Goal: Communication & Community: Answer question/provide support

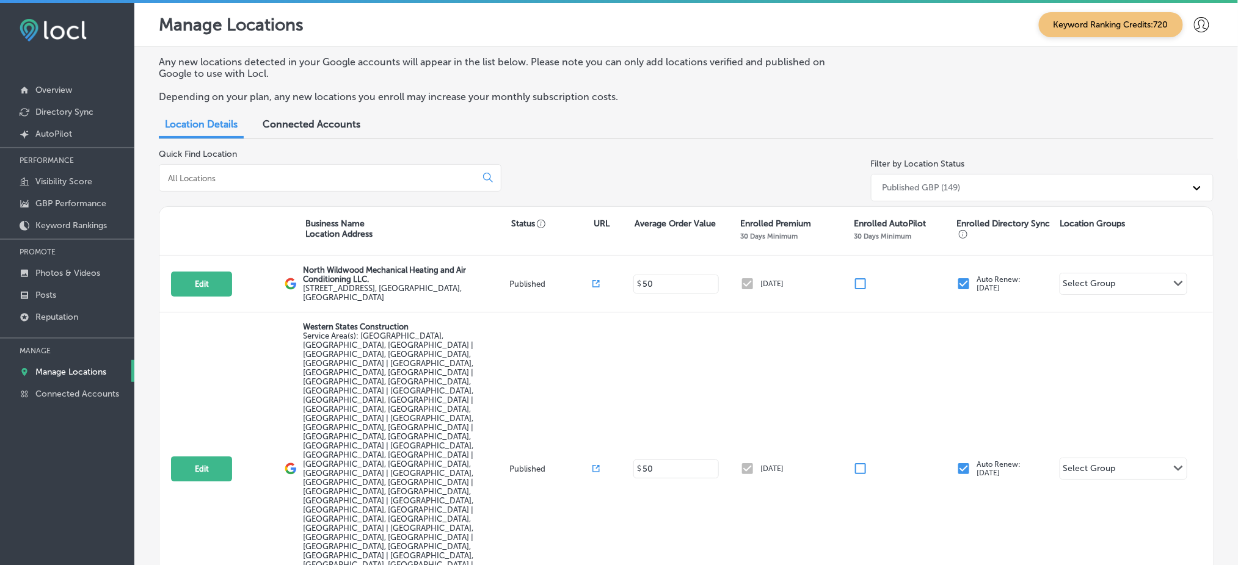
click at [71, 327] on div at bounding box center [67, 330] width 134 height 7
click at [73, 312] on p "Reputation" at bounding box center [56, 317] width 43 height 10
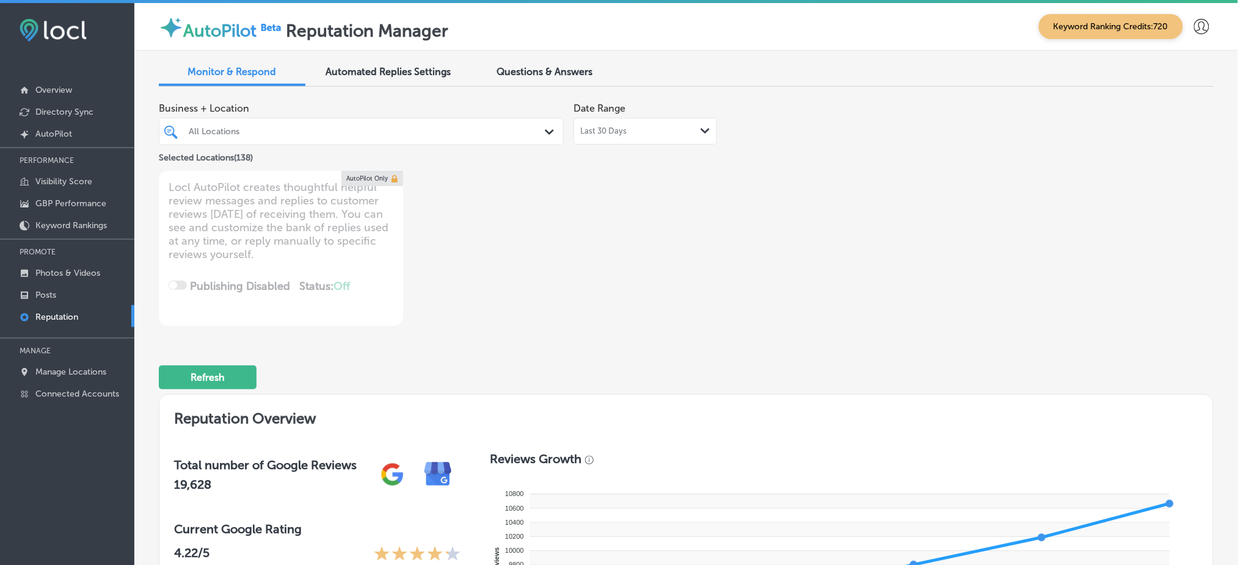
click at [435, 140] on div "All Locations" at bounding box center [361, 131] width 357 height 19
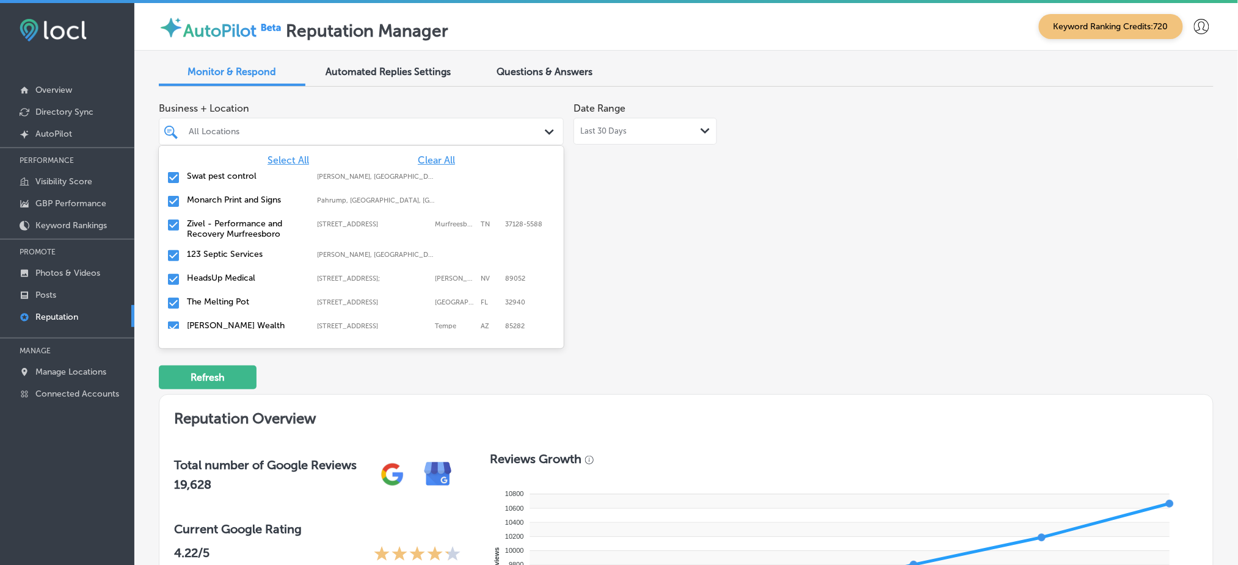
click at [738, 170] on div "Business + Location option focused, 1 of 139. 139 results available. Use Up and…" at bounding box center [475, 211] width 633 height 230
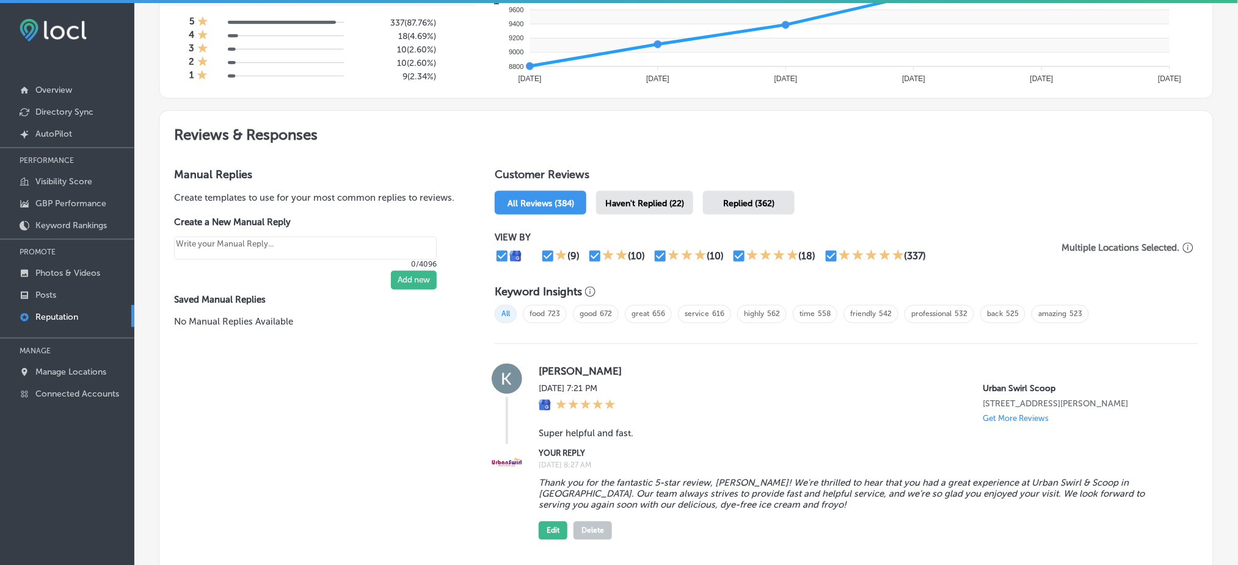
click at [666, 203] on span "Haven't Replied (22)" at bounding box center [644, 203] width 79 height 10
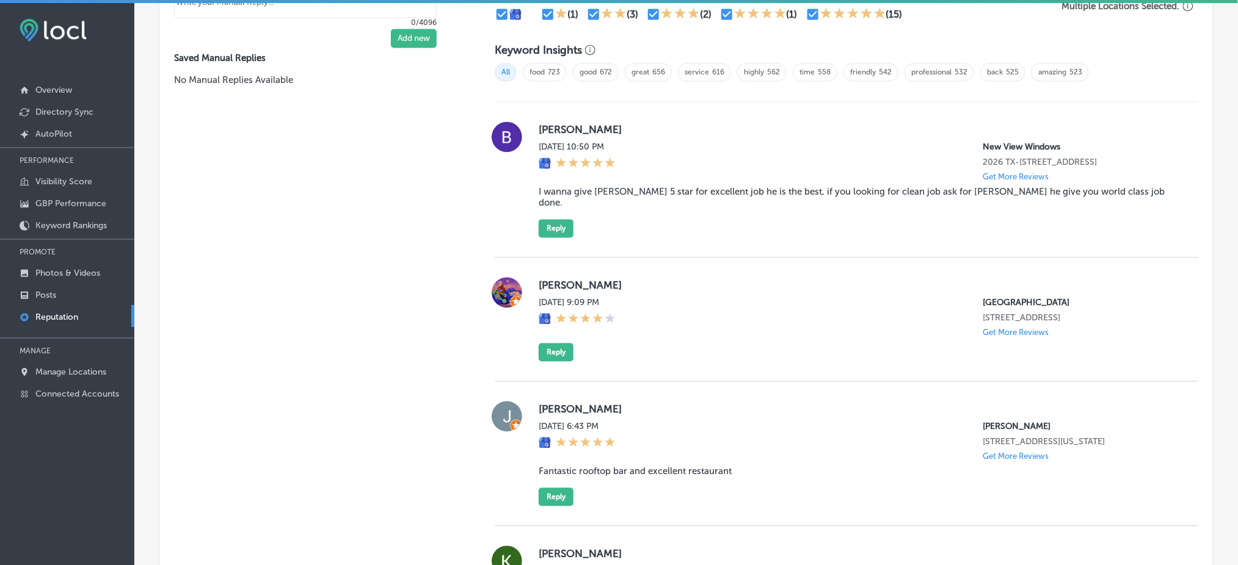
scroll to position [814, 0]
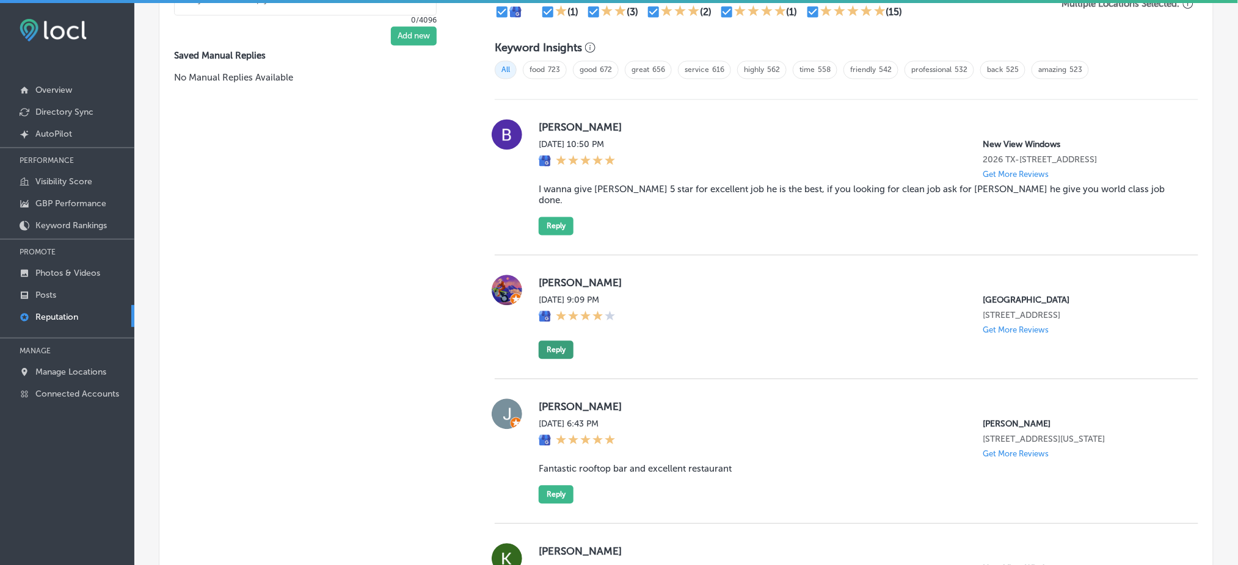
click at [545, 341] on button "Reply" at bounding box center [555, 350] width 35 height 18
type textarea "x"
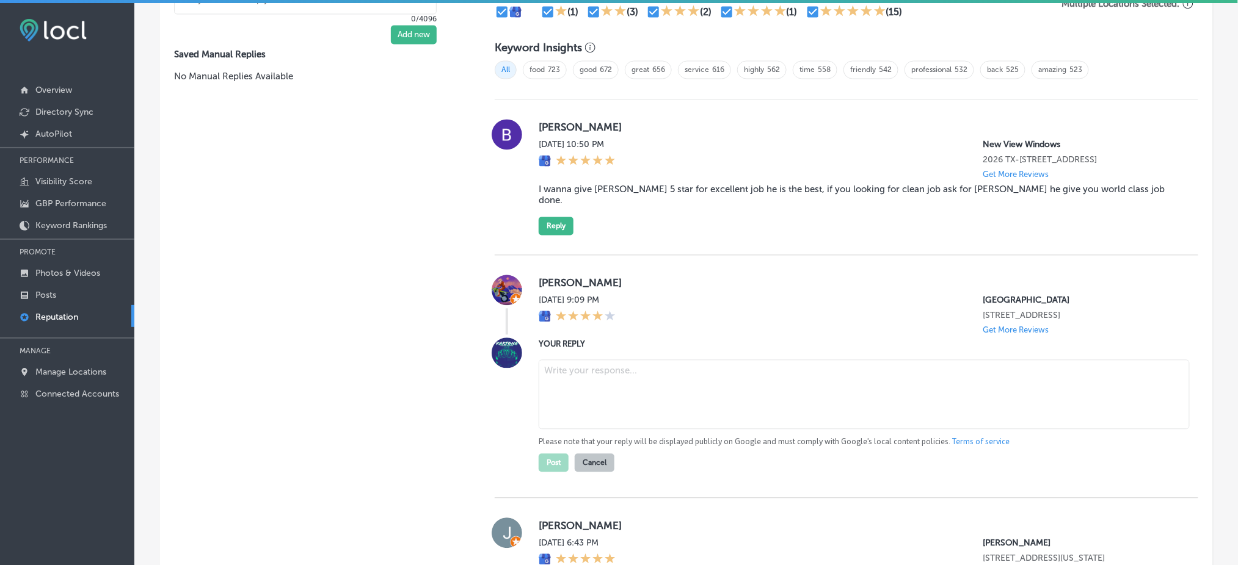
click at [604, 360] on textarea at bounding box center [863, 395] width 651 height 70
paste textarea "Thank you for the four-star review! We’re so glad you enjoyed your time at [GEO…"
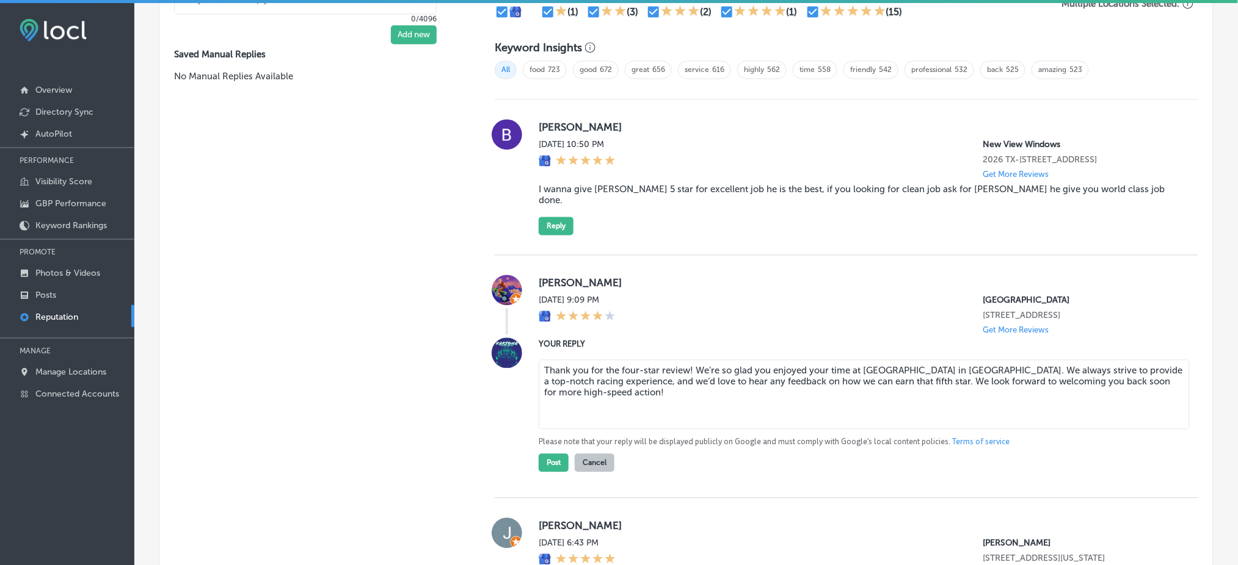
click at [685, 360] on textarea "Thank you for the four-star review! We’re so glad you enjoyed your time at [GEO…" at bounding box center [863, 395] width 651 height 70
type textarea "Thank you for the four-star review, Junior! We’re so glad you enjoyed your time…"
click at [564, 454] on button "Post" at bounding box center [553, 463] width 30 height 18
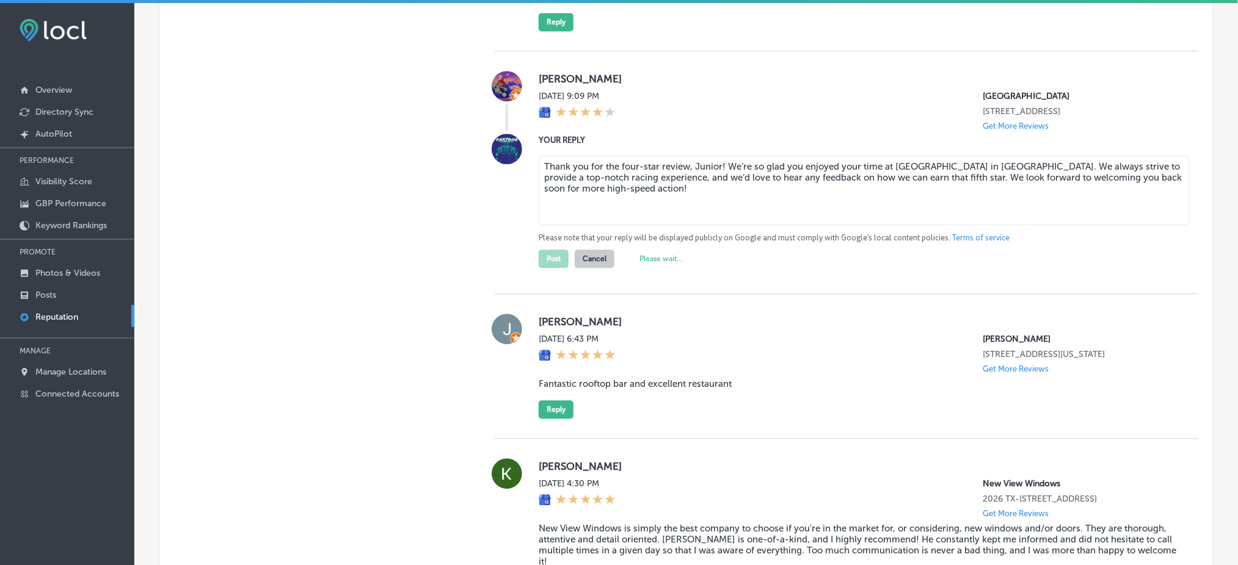
scroll to position [1058, 0]
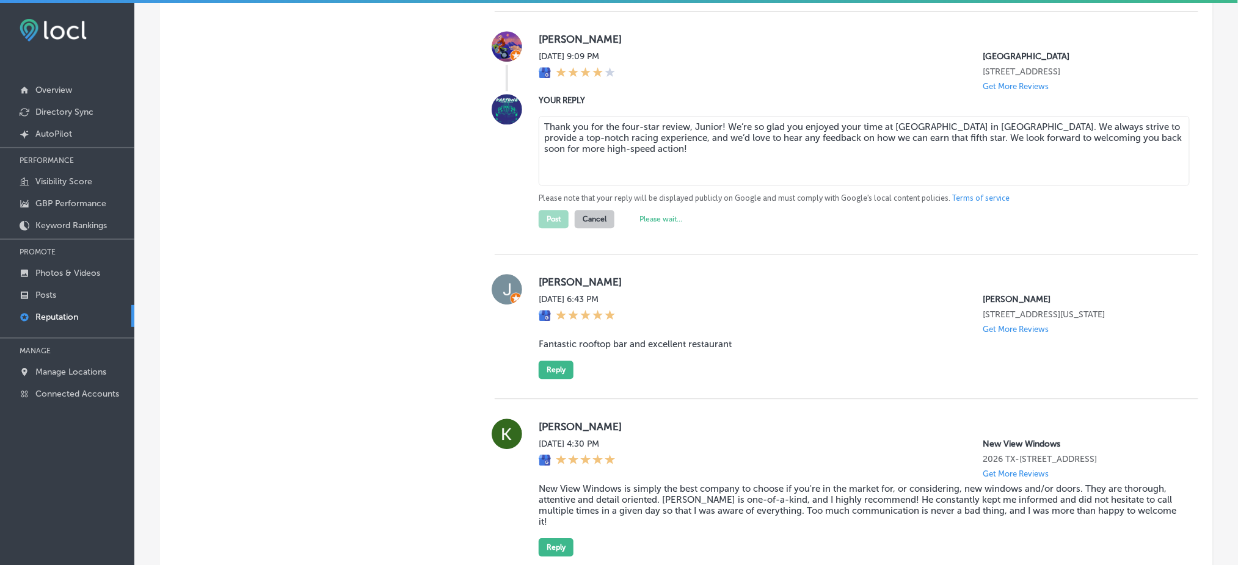
type textarea "x"
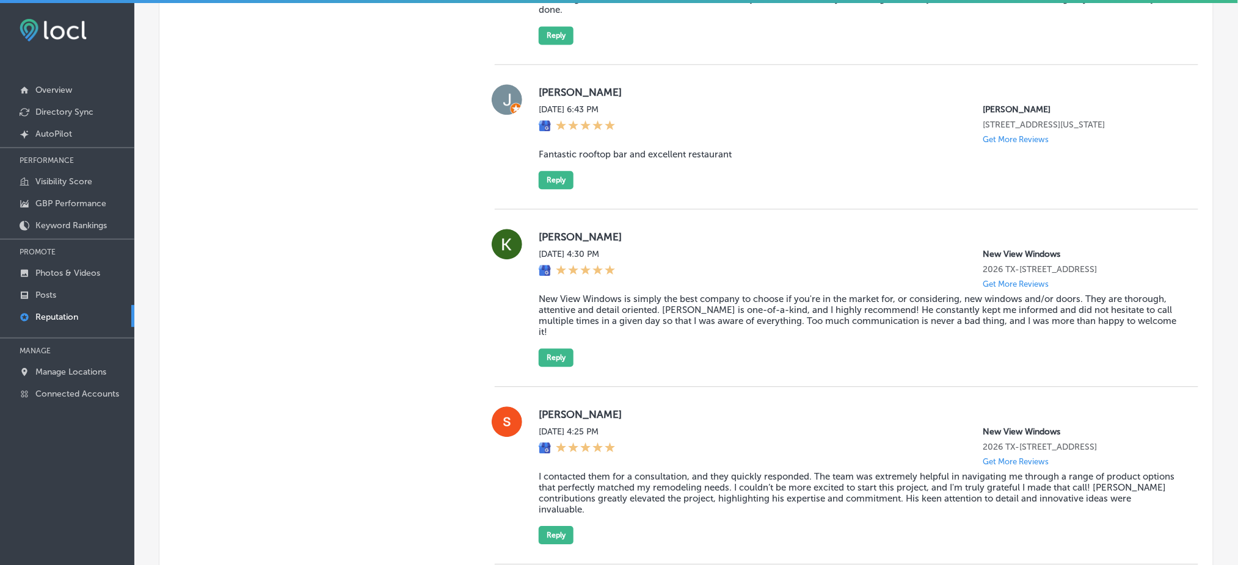
scroll to position [977, 0]
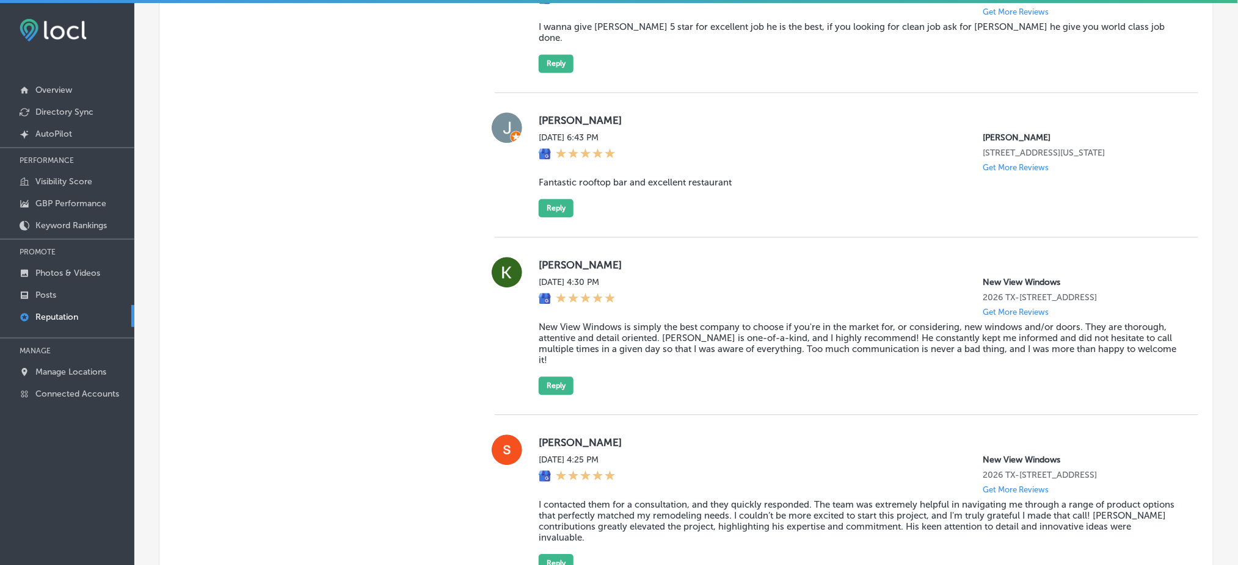
click at [671, 177] on blockquote "Fantastic rooftop bar and excellent restaurant" at bounding box center [858, 182] width 640 height 11
copy blockquote "Fantastic rooftop bar and excellent restaurant"
click at [910, 186] on div "[PERSON_NAME][DATE] 6:43 PM [PERSON_NAME] [STREET_ADDRESS][US_STATE] Get More R…" at bounding box center [858, 164] width 640 height 105
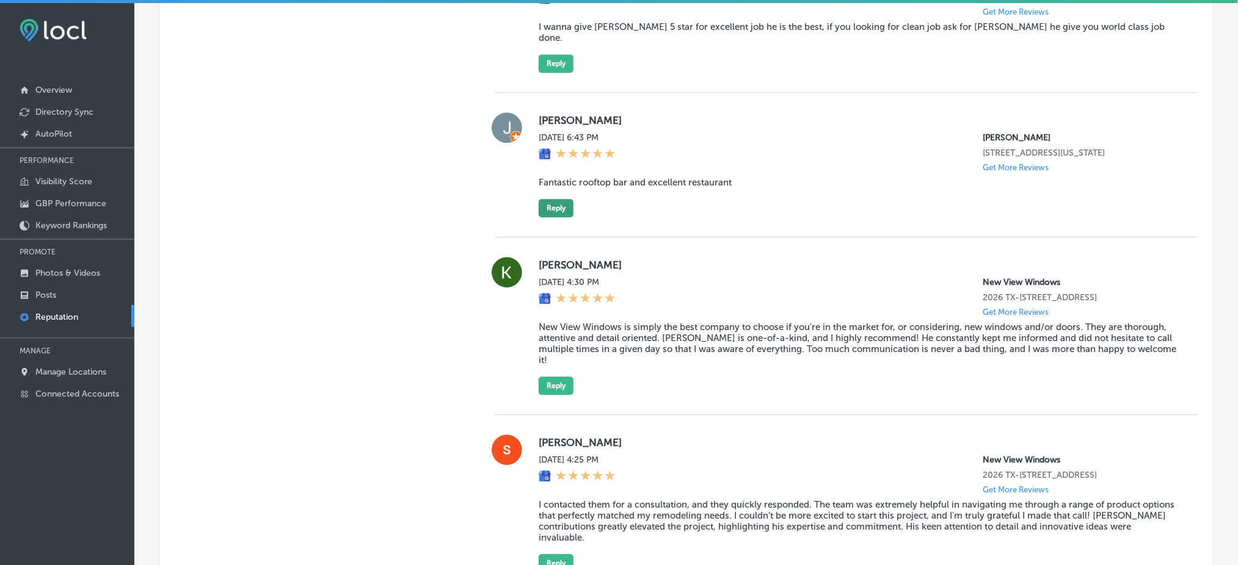
click at [541, 200] on button "Reply" at bounding box center [555, 208] width 35 height 18
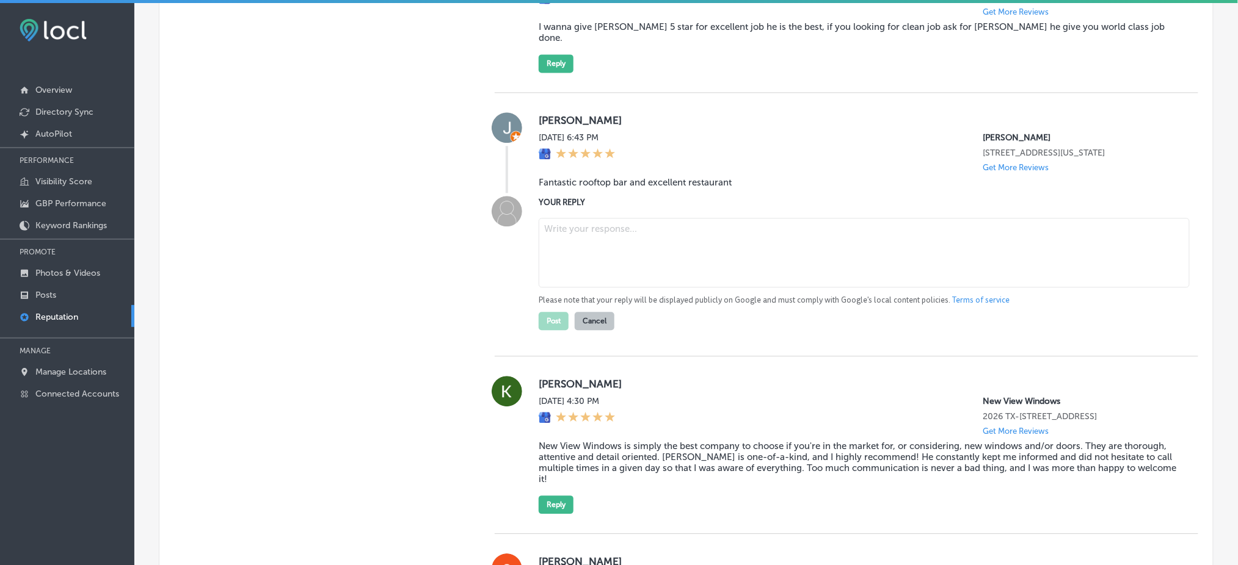
click at [604, 225] on textarea at bounding box center [863, 253] width 651 height 70
click at [634, 226] on textarea at bounding box center [863, 253] width 651 height 70
paste textarea "Thank you for the great review! We’re so glad you enjoyed our rooftop bar and r…"
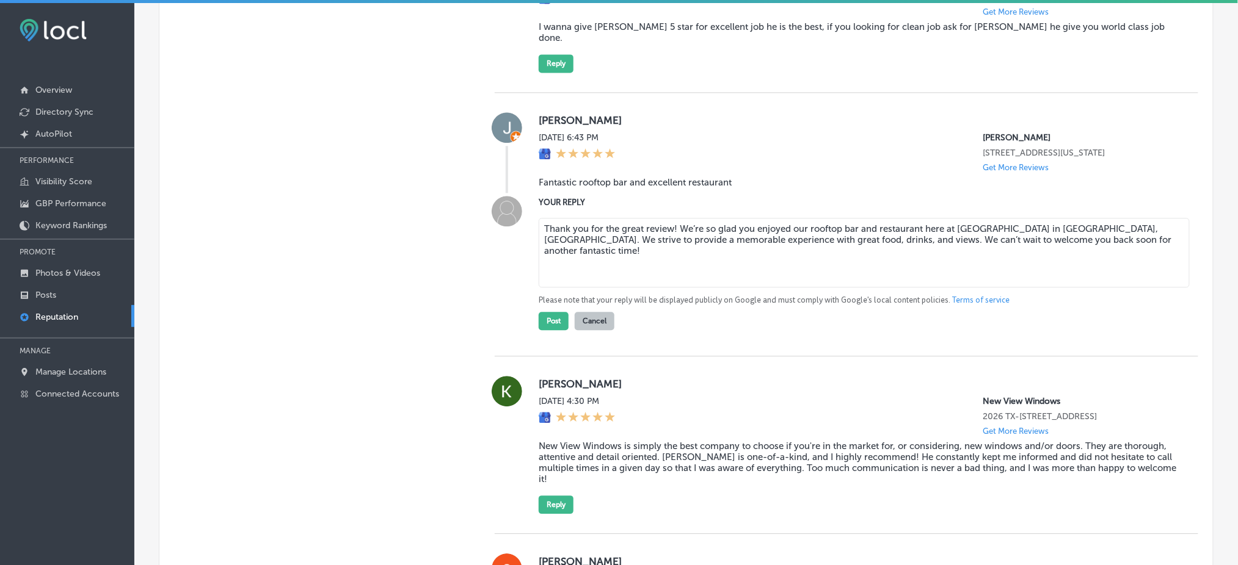
click at [671, 222] on textarea "Thank you for the great review! We’re so glad you enjoyed our rooftop bar and r…" at bounding box center [863, 253] width 651 height 70
type textarea "Thank you for the great review, [PERSON_NAME]! We’re so glad you enjoyed our ro…"
click at [538, 319] on button "Post" at bounding box center [553, 321] width 30 height 18
type textarea "x"
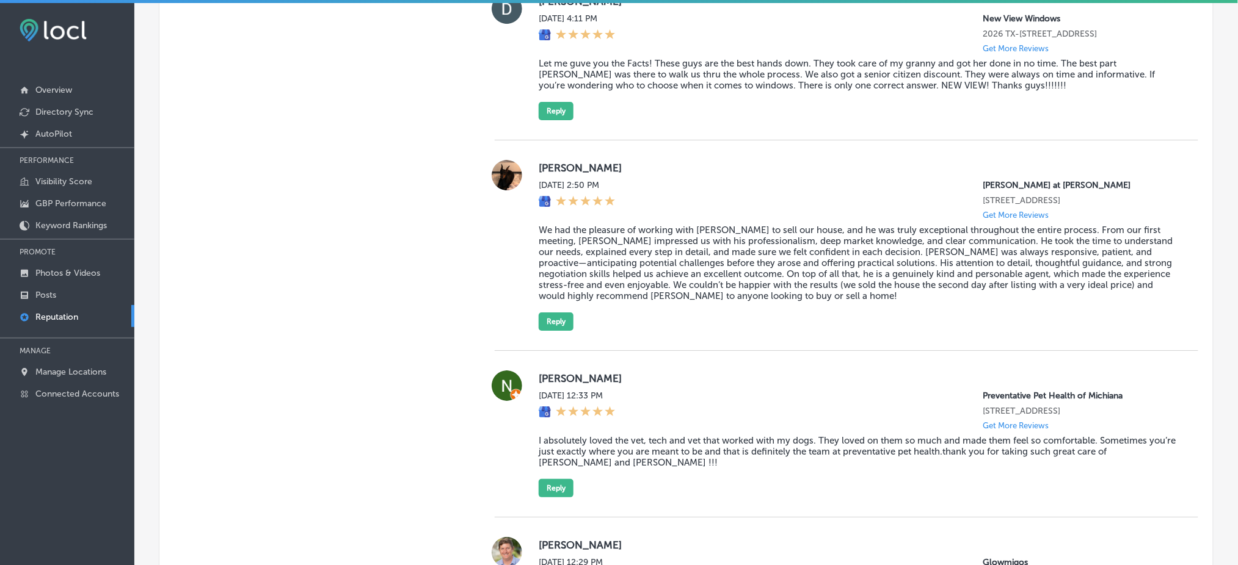
scroll to position [1547, 0]
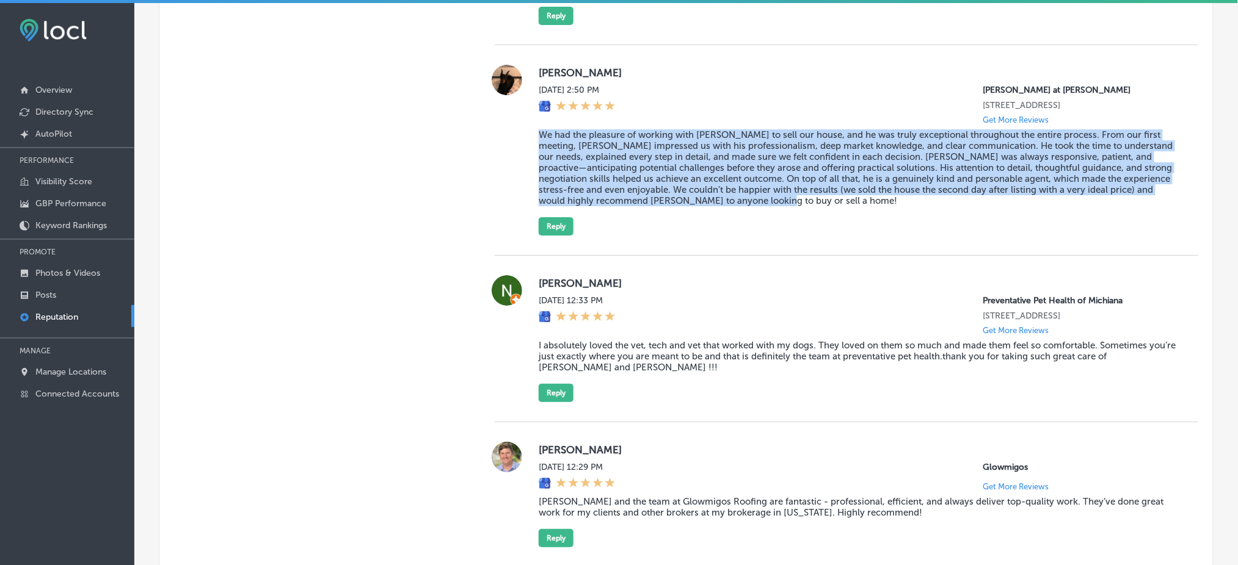
drag, startPoint x: 526, startPoint y: 117, endPoint x: 832, endPoint y: 186, distance: 313.7
click at [832, 186] on div "[PERSON_NAME][DATE] 2:50 PM [PERSON_NAME] at [PERSON_NAME] [STREET_ADDRESS] Get…" at bounding box center [846, 150] width 703 height 171
copy blockquote "We had the pleasure of working with [PERSON_NAME] to sell our house, and he was…"
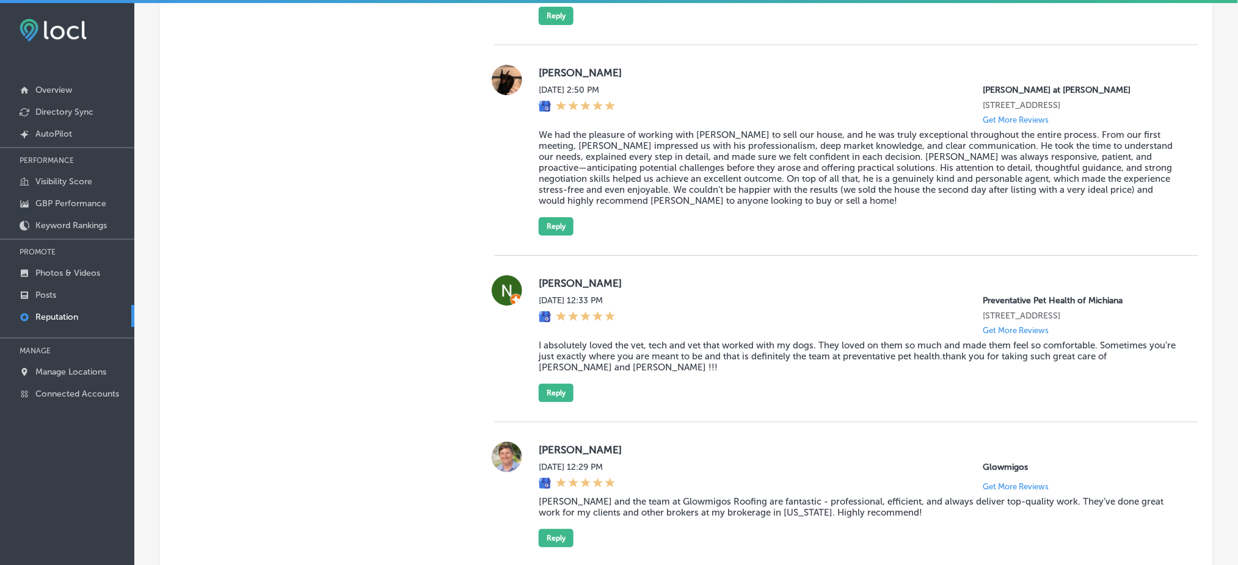
click at [728, 93] on div "[DATE] 2:50 PM [PERSON_NAME] at [PERSON_NAME] [STREET_ADDRESS] Get More Reviews" at bounding box center [858, 105] width 640 height 40
click at [581, 129] on blockquote "We had the pleasure of working with [PERSON_NAME] to sell our house, and he was…" at bounding box center [858, 167] width 640 height 77
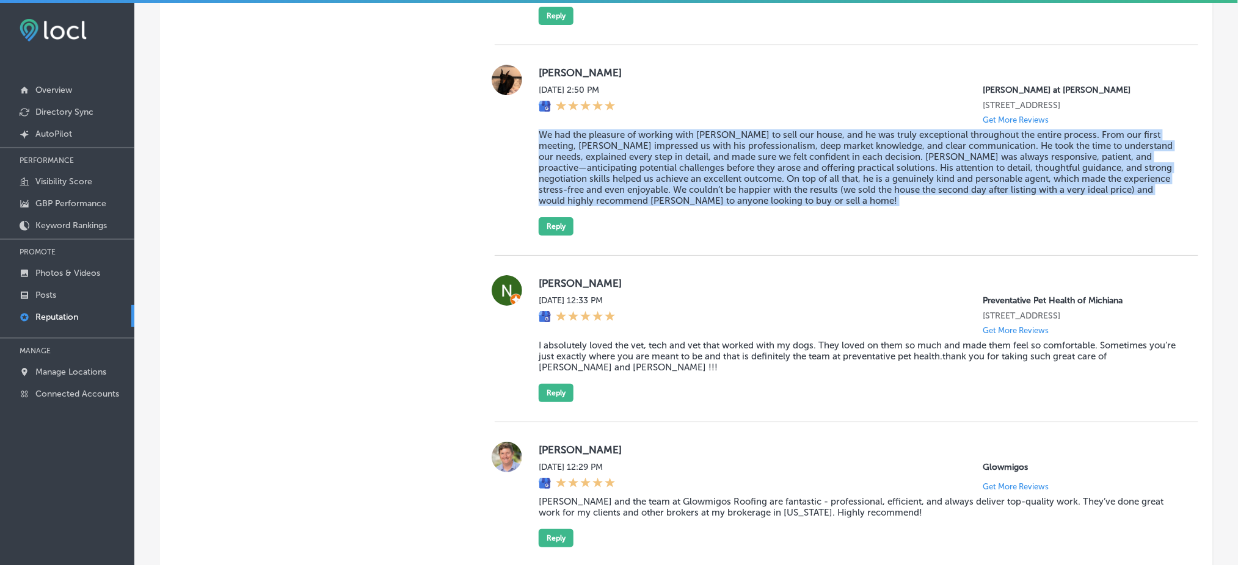
click at [581, 129] on blockquote "We had the pleasure of working with [PERSON_NAME] to sell our house, and he was…" at bounding box center [858, 167] width 640 height 77
copy blockquote "We had the pleasure of working with [PERSON_NAME] to sell our house, and he was…"
click at [555, 217] on button "Reply" at bounding box center [555, 226] width 35 height 18
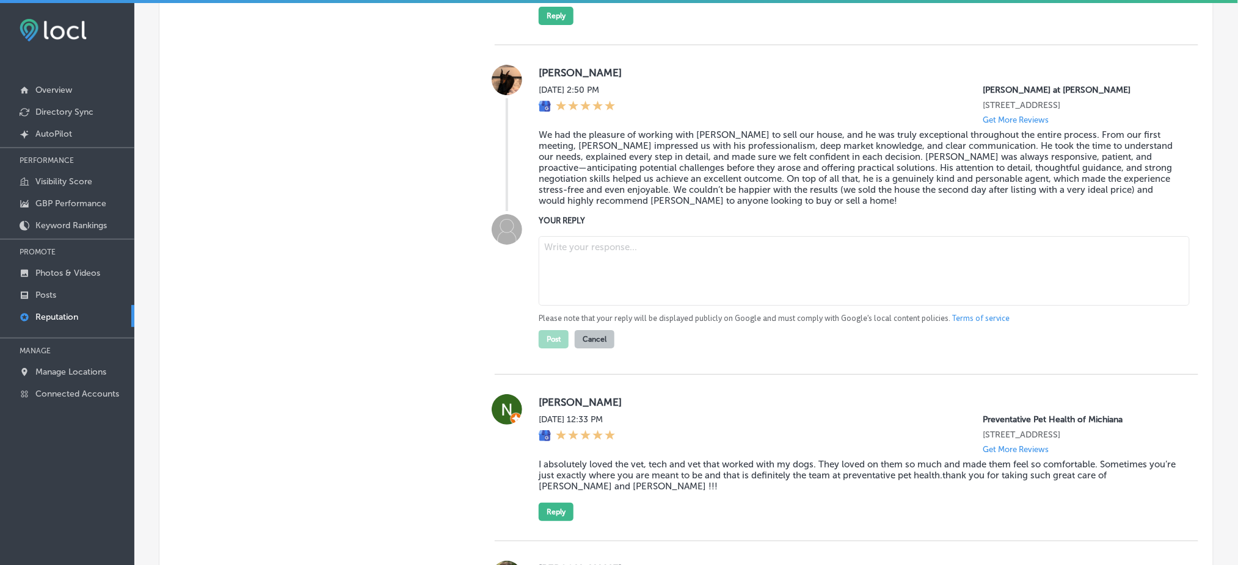
click at [634, 242] on textarea at bounding box center [863, 271] width 651 height 70
paste textarea "Thank you so much for the great review! It was truly a pleasure working with yo…"
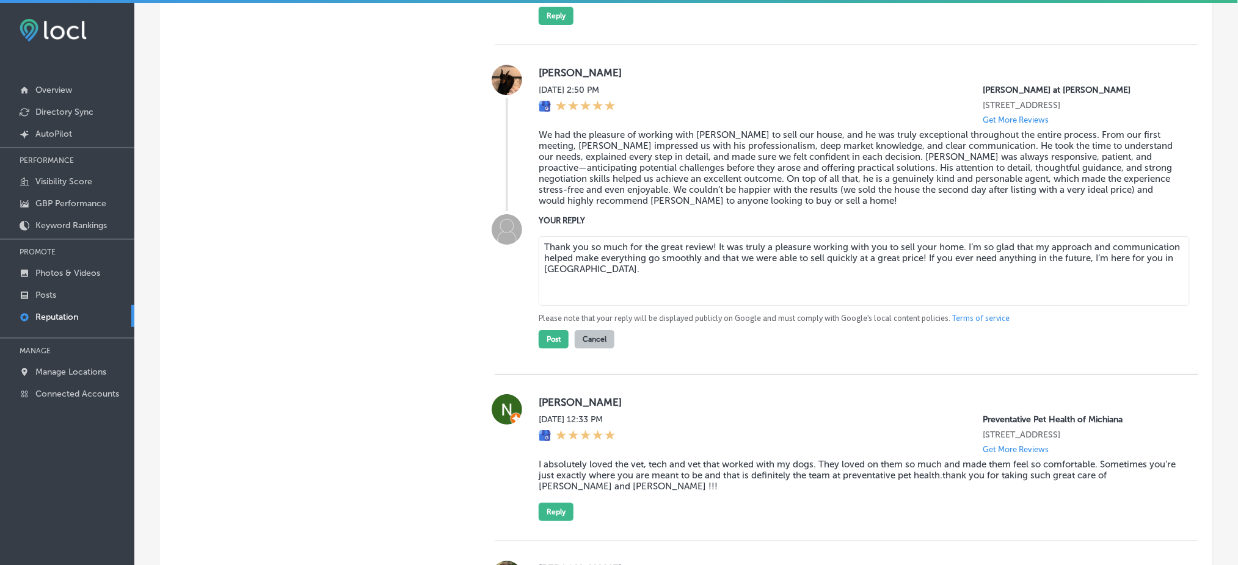
click at [710, 236] on textarea "Thank you so much for the great review! It was truly a pleasure working with yo…" at bounding box center [863, 271] width 651 height 70
type textarea "Thank you so much for the great review, Junrong! It was truly a pleasure workin…"
click at [642, 253] on textarea "Thank you so much for the great review, Junrong! It was truly a pleasure workin…" at bounding box center [863, 271] width 651 height 70
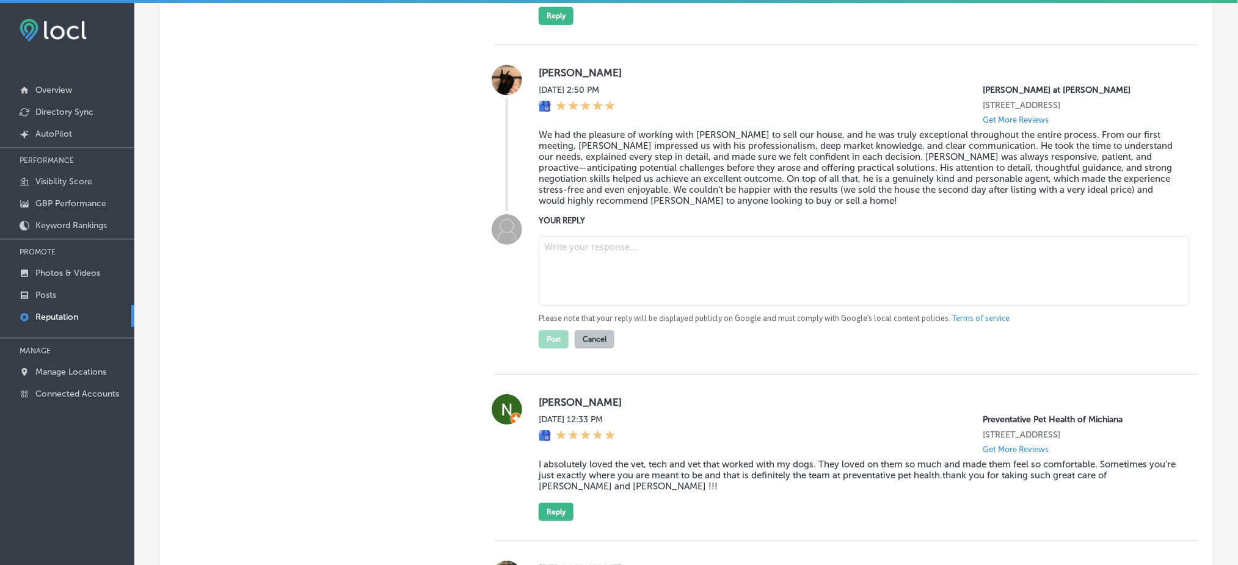
paste textarea "Thank you so much for the fantastic review! It was a pleasure working with you …"
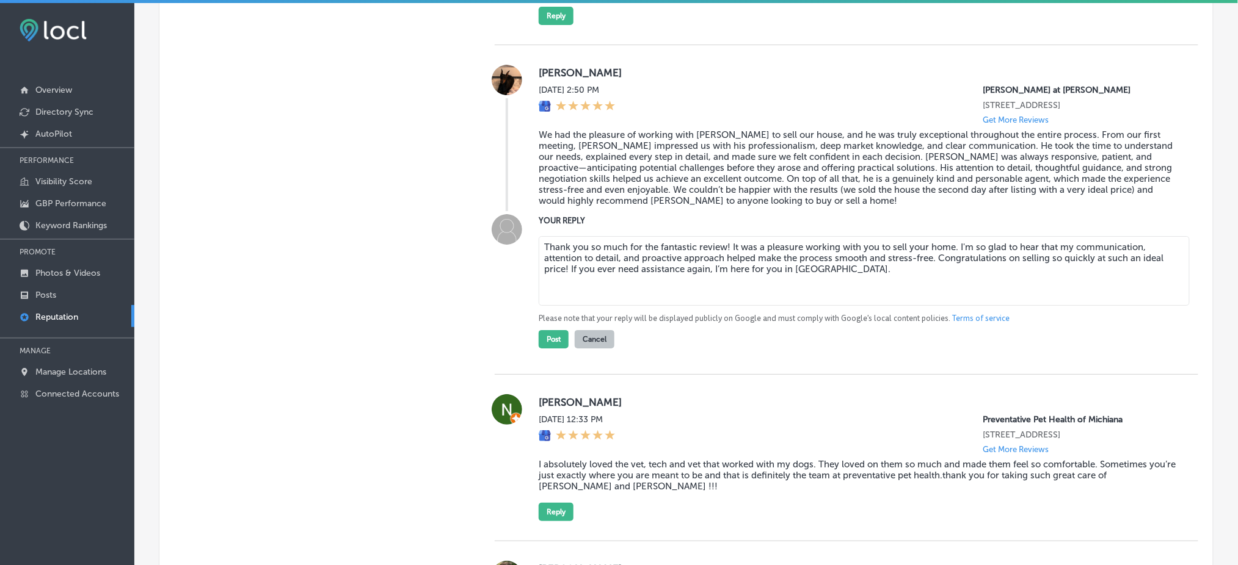
click at [721, 236] on textarea "Thank you so much for the fantastic review! It was a pleasure working with you …" at bounding box center [863, 271] width 651 height 70
type textarea "Thank you so much for the fantastic review, Junrong! It was a pleasure working …"
click at [538, 330] on button "Post" at bounding box center [553, 339] width 30 height 18
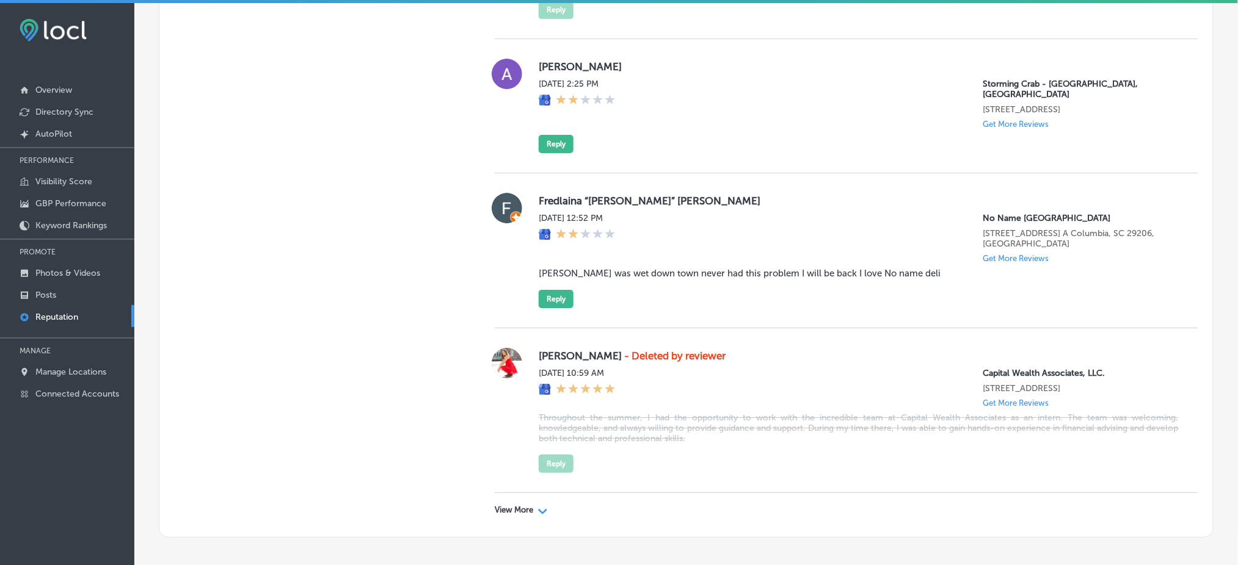
scroll to position [3197, 0]
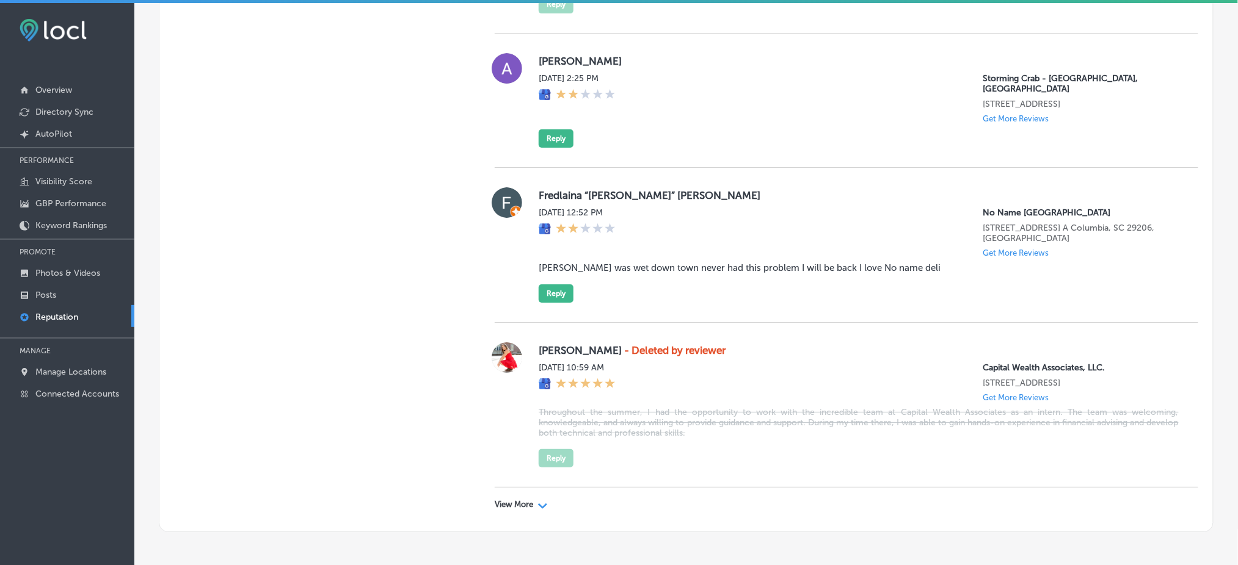
click at [521, 488] on div "View More Path Created with Sketch." at bounding box center [846, 505] width 703 height 34
click at [518, 500] on p "View More" at bounding box center [514, 505] width 38 height 10
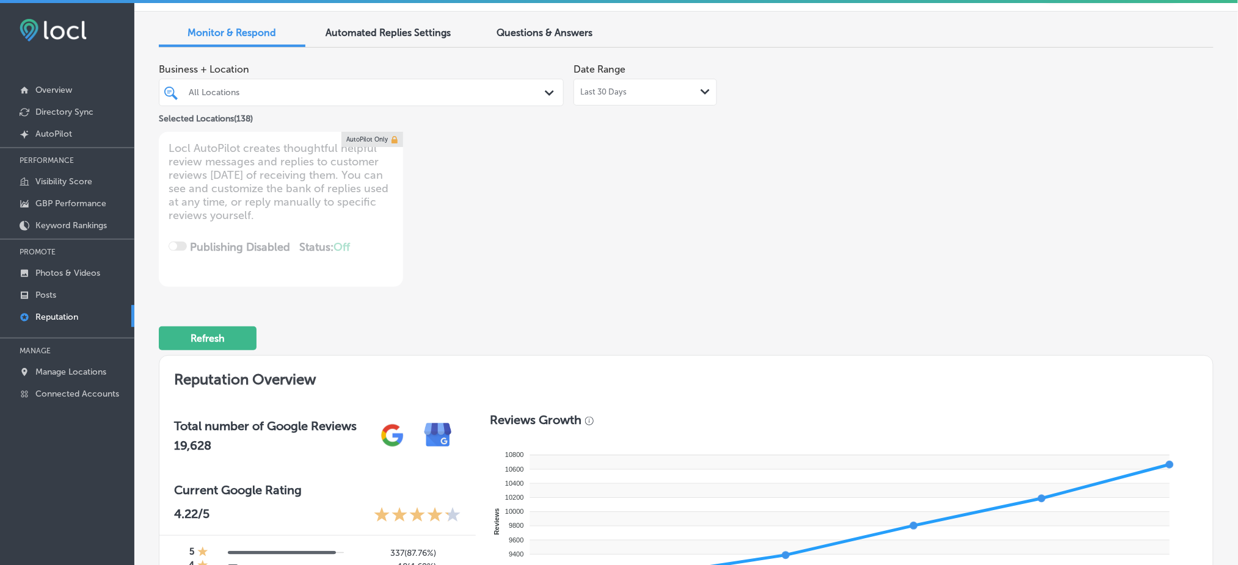
scroll to position [0, 0]
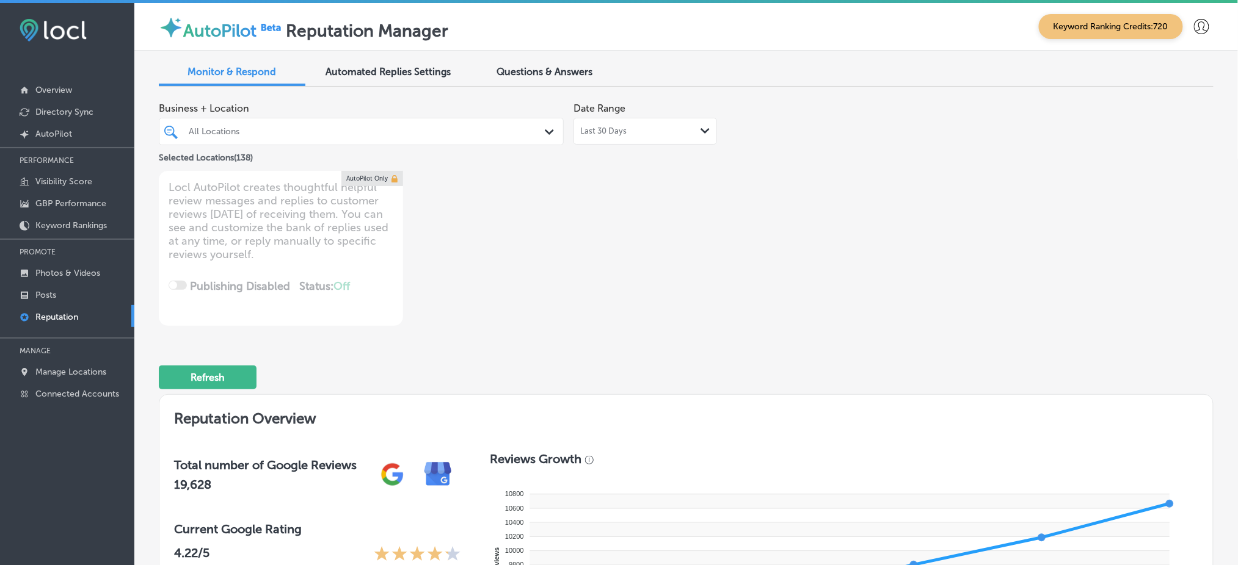
drag, startPoint x: 291, startPoint y: 151, endPoint x: 295, endPoint y: 141, distance: 10.4
click at [291, 151] on div "Selected Locations ( 138 )" at bounding box center [361, 155] width 405 height 15
click at [296, 125] on div at bounding box center [343, 131] width 313 height 16
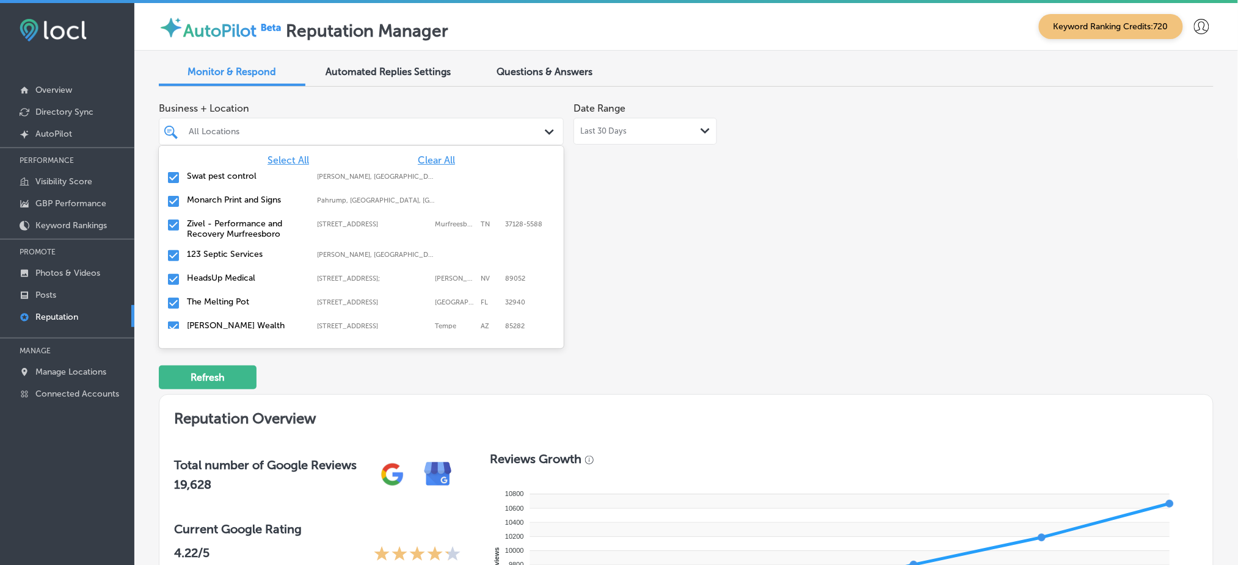
click at [418, 154] on span "Clear All" at bounding box center [436, 160] width 37 height 12
type textarea "x"
type input "tro"
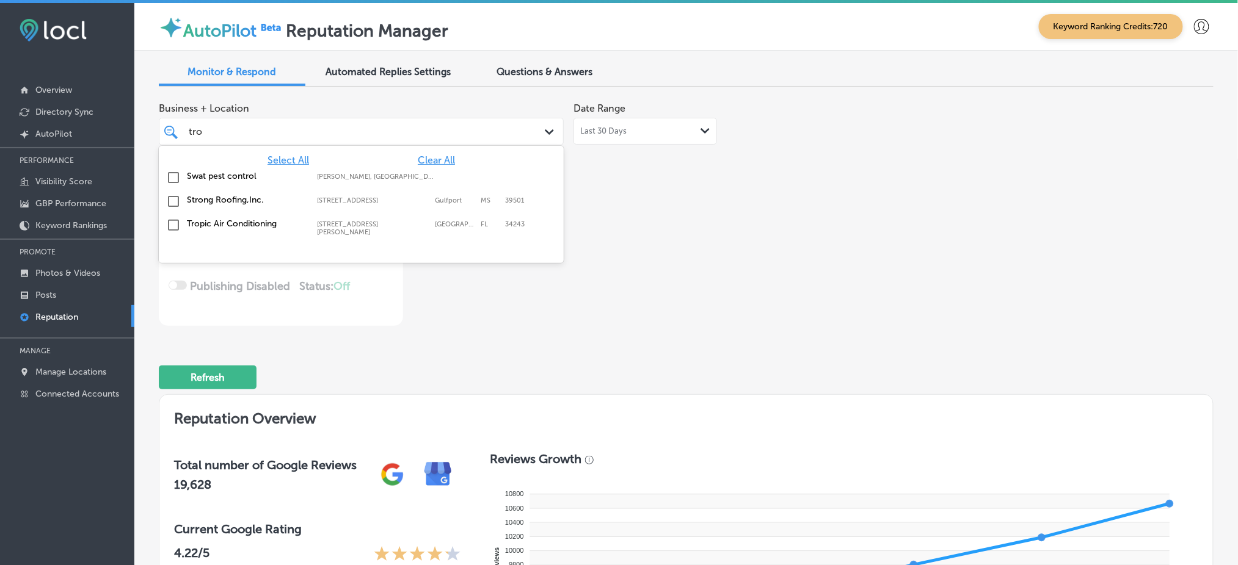
click at [377, 220] on label "[STREET_ADDRESS][PERSON_NAME]" at bounding box center [373, 228] width 112 height 16
type textarea "x"
type input "tro"
click at [695, 215] on div "Business + Location option [STREET_ADDRESS][PERSON_NAME]. option [STREET_ADDRES…" at bounding box center [475, 211] width 633 height 230
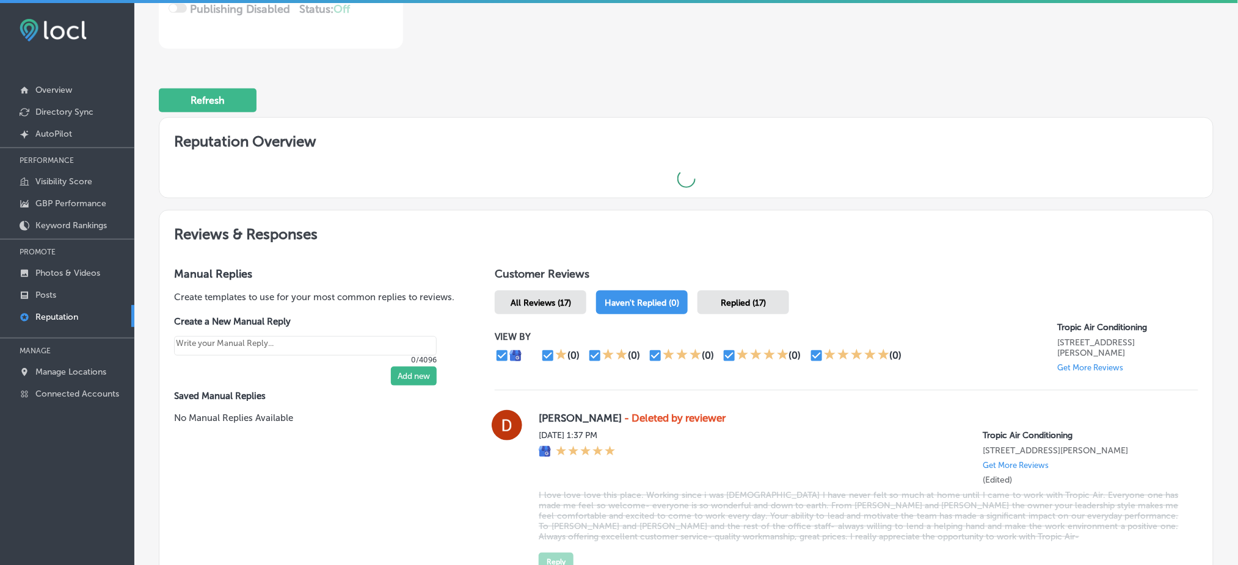
type textarea "x"
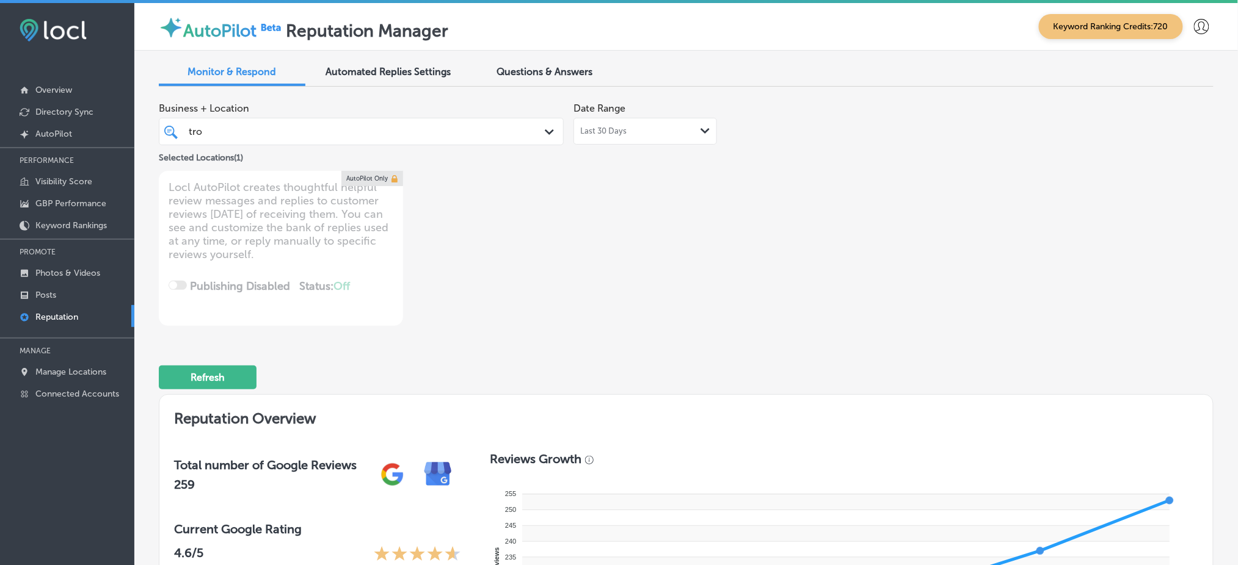
click at [323, 112] on span "Business + Location" at bounding box center [361, 109] width 405 height 12
click at [323, 133] on div "tro tro" at bounding box center [343, 131] width 313 height 16
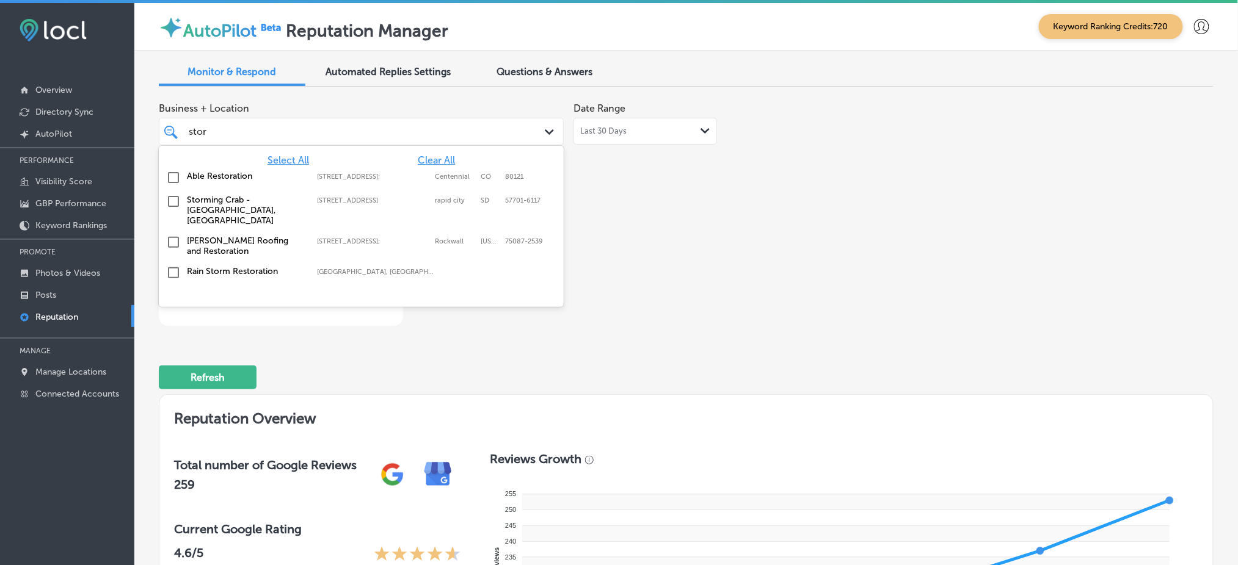
type input "storm"
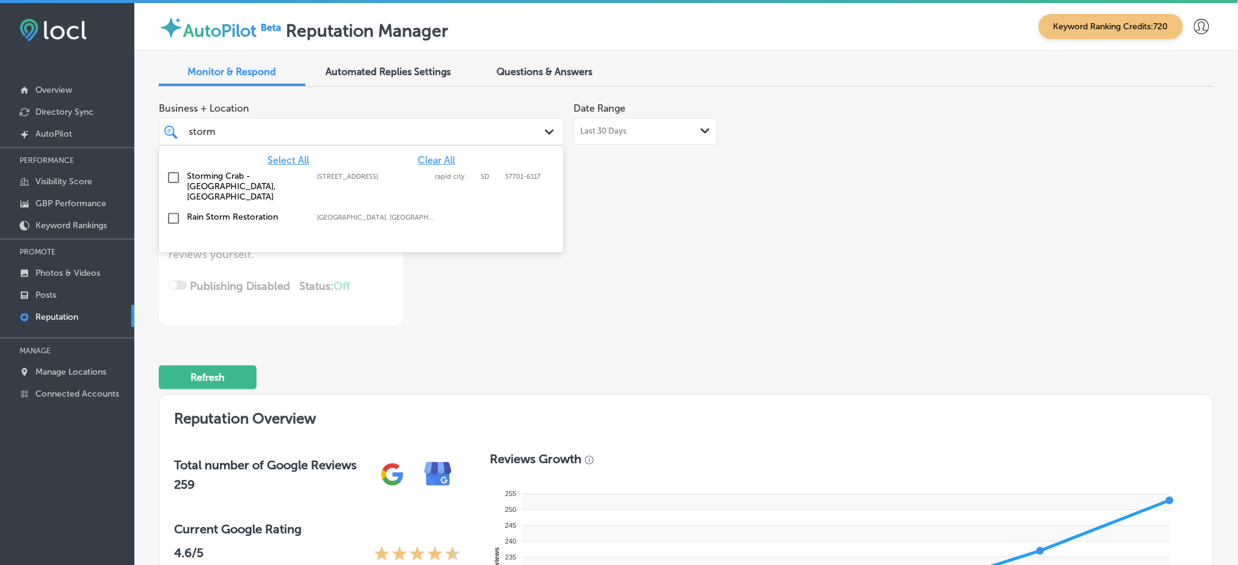
click at [338, 174] on label "[STREET_ADDRESS]" at bounding box center [373, 177] width 112 height 8
type textarea "x"
type input "storm"
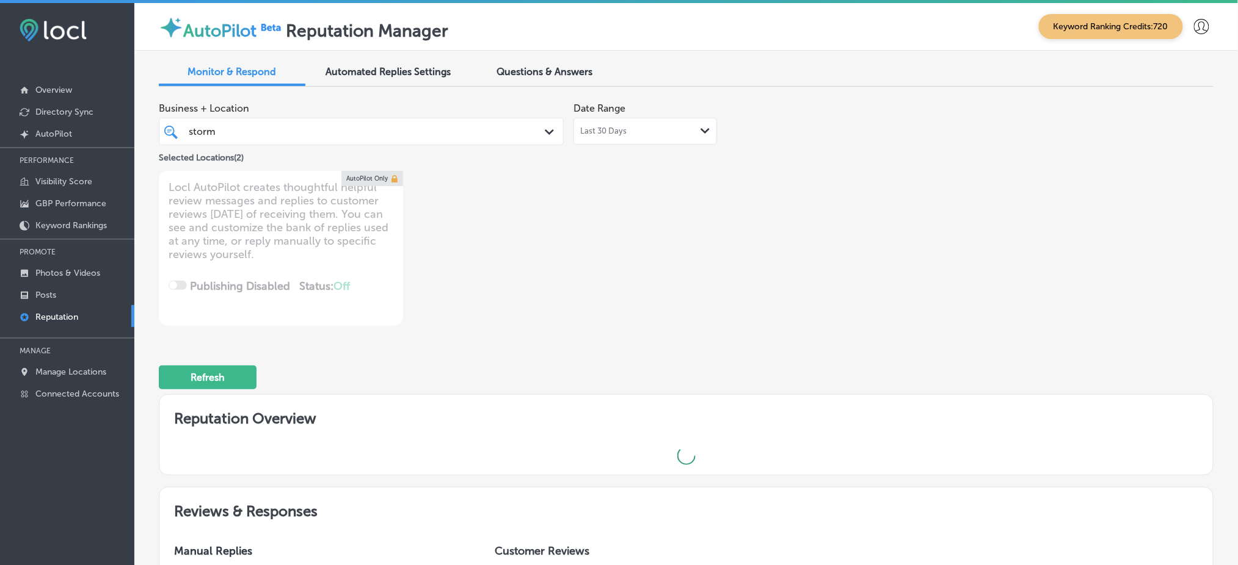
click at [772, 201] on div "Business + Location storm storm Path Created with Sketch. Selected Locations ( …" at bounding box center [475, 211] width 633 height 230
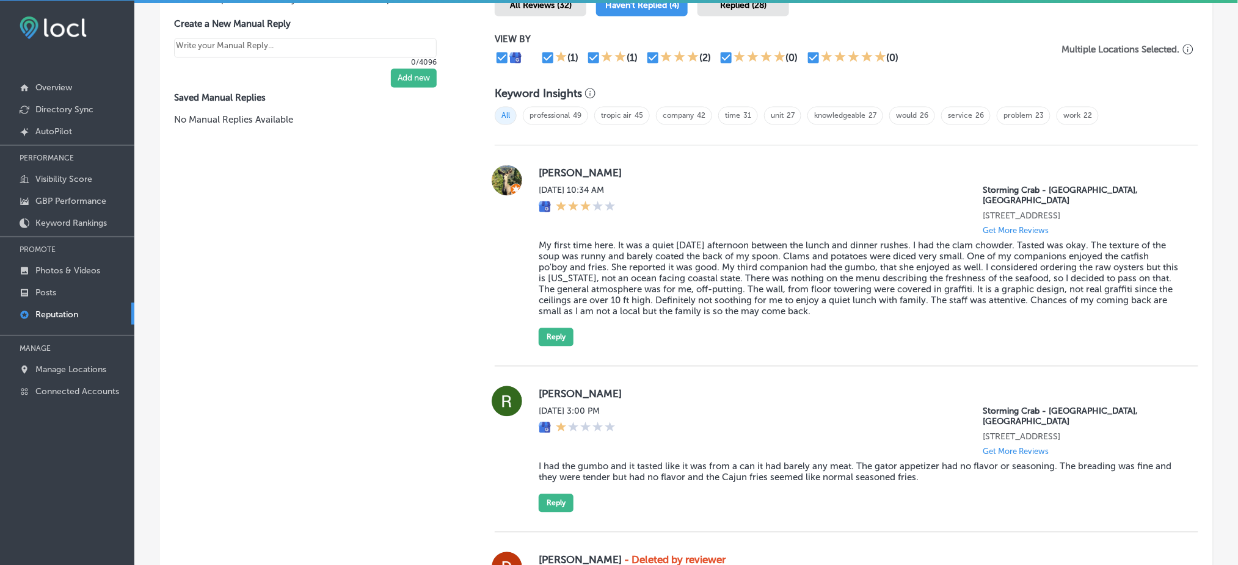
scroll to position [847, 0]
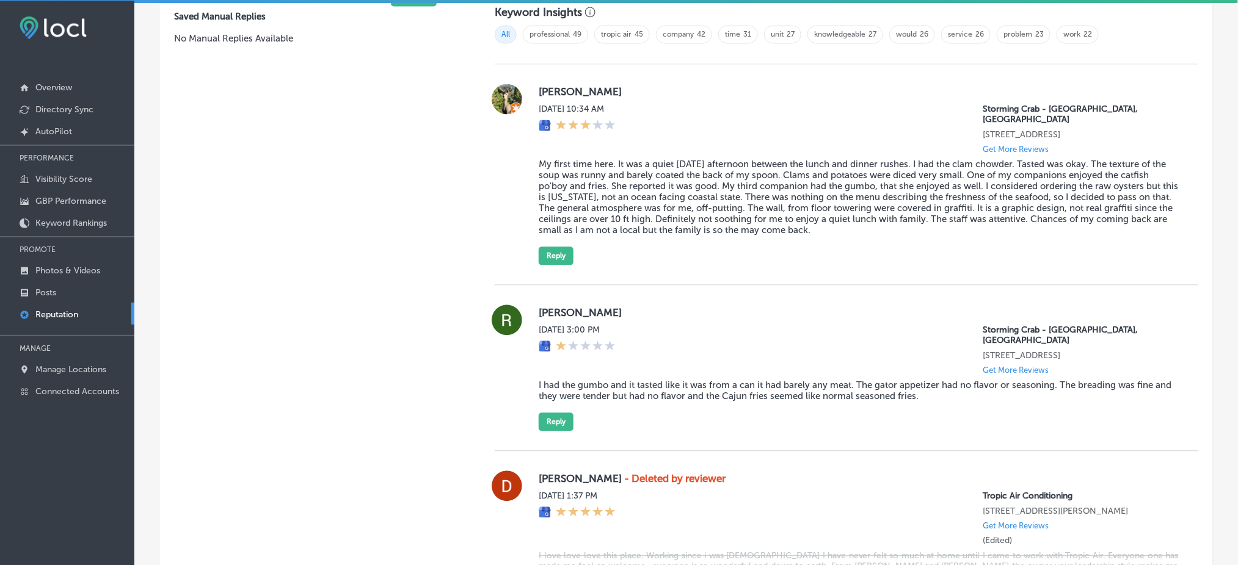
click at [647, 380] on blockquote "I had the gumbo and it tasted like it was from a can it had barely any meat. Th…" at bounding box center [858, 391] width 640 height 22
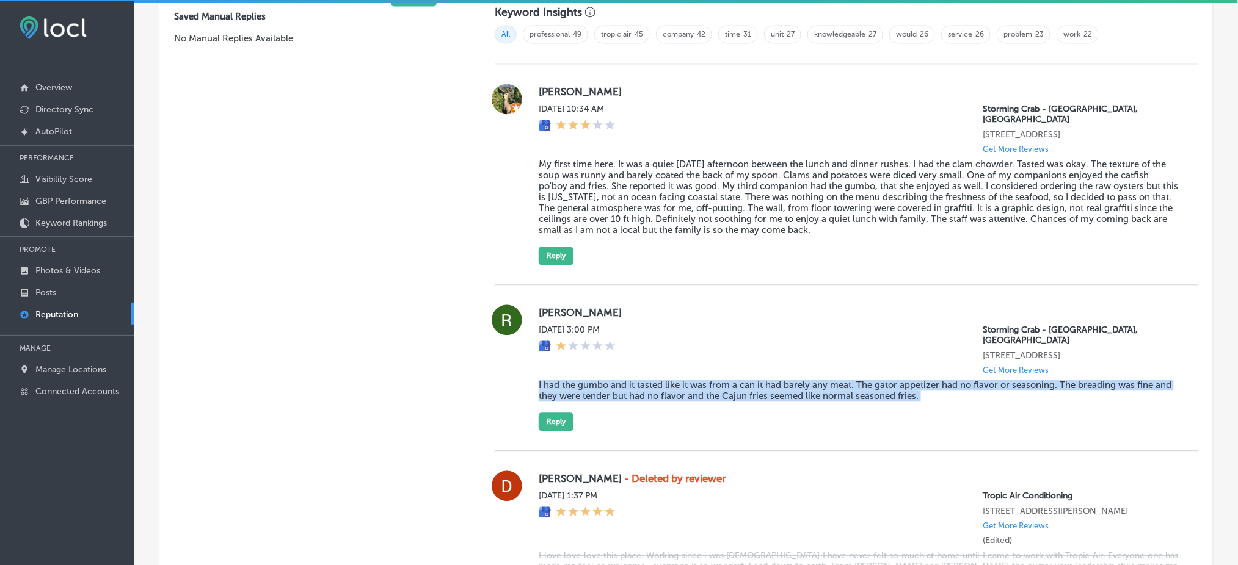
click at [647, 380] on blockquote "I had the gumbo and it tasted like it was from a can it had barely any meat. Th…" at bounding box center [858, 391] width 640 height 22
copy blockquote "I had the gumbo and it tasted like it was from a can it had barely any meat. Th…"
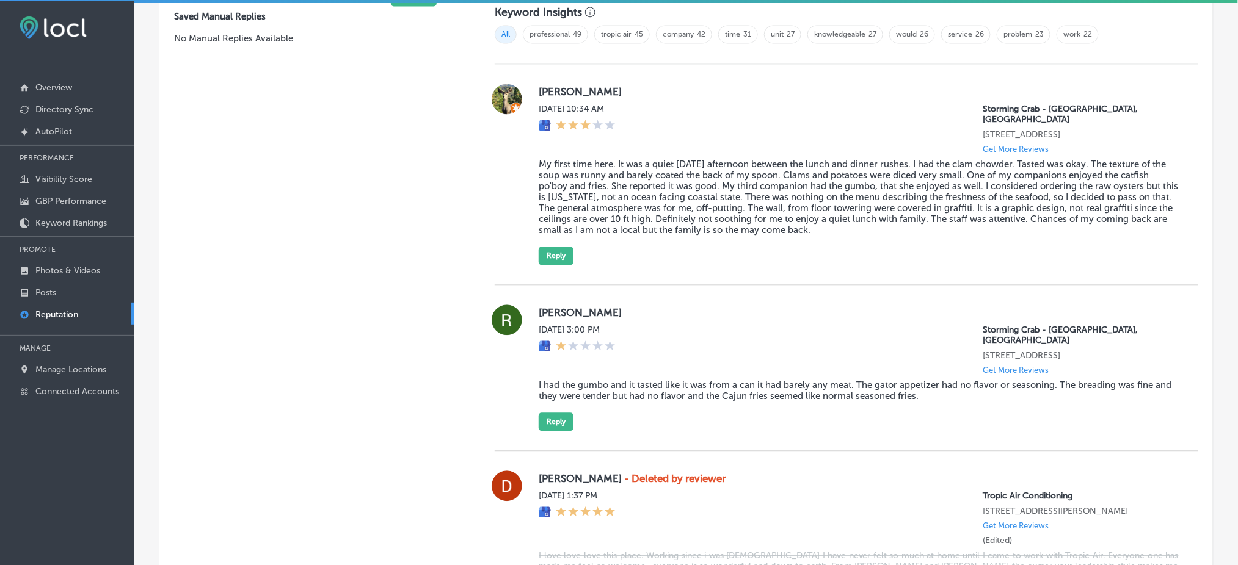
click at [893, 165] on blockquote "My first time here. It was a quiet [DATE] afternoon between the lunch and dinne…" at bounding box center [858, 197] width 640 height 77
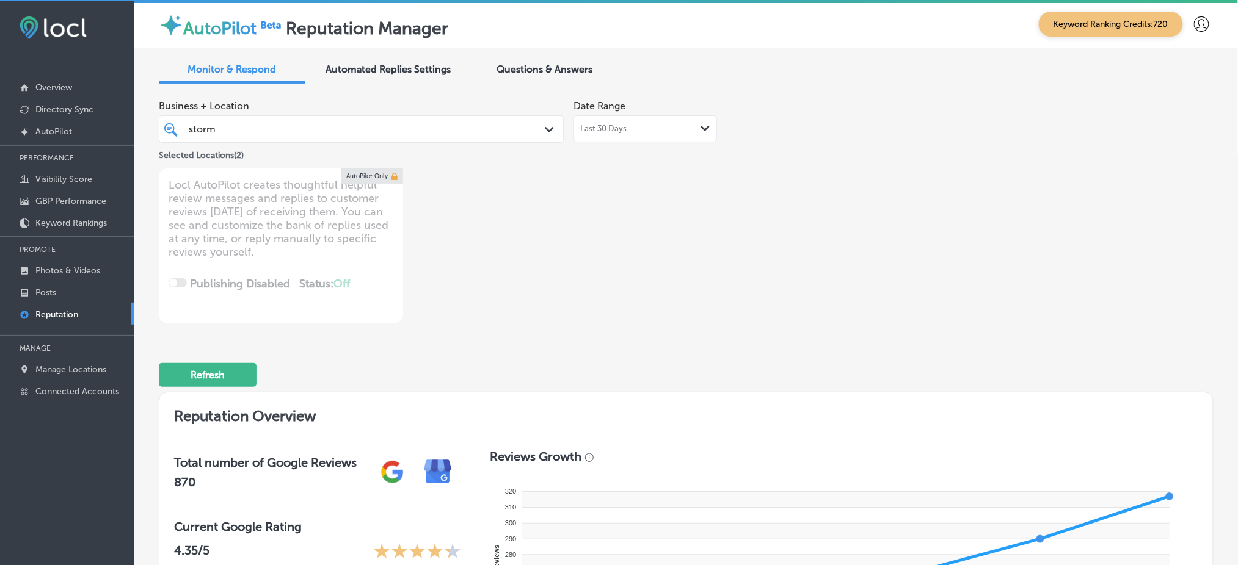
scroll to position [0, 0]
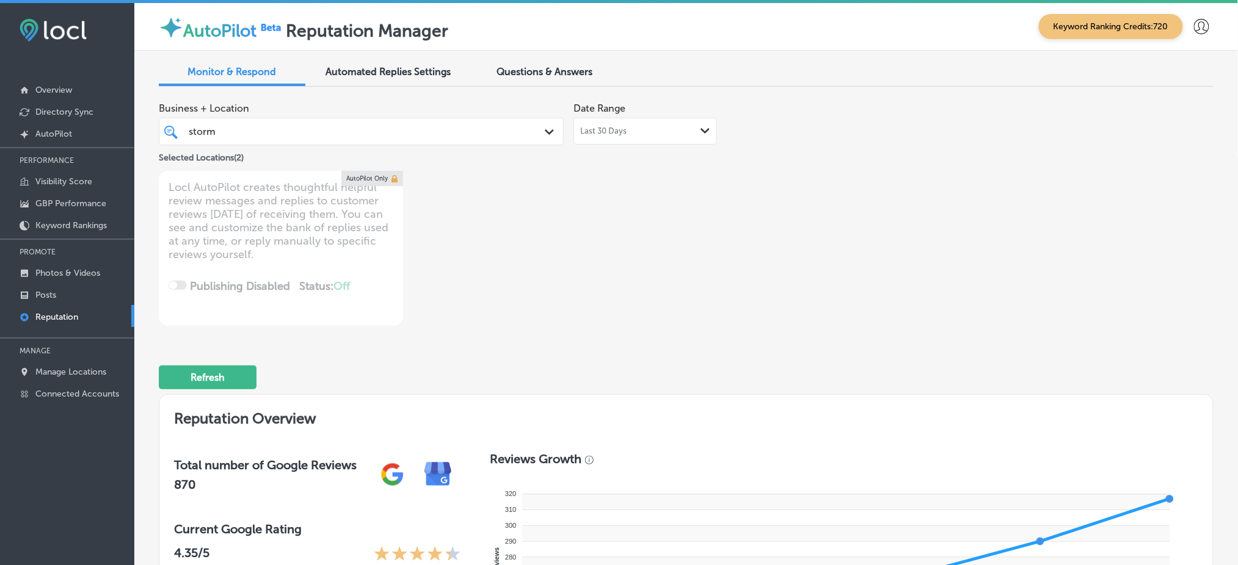
click at [203, 145] on div "Selected Locations ( 2 )" at bounding box center [361, 155] width 405 height 20
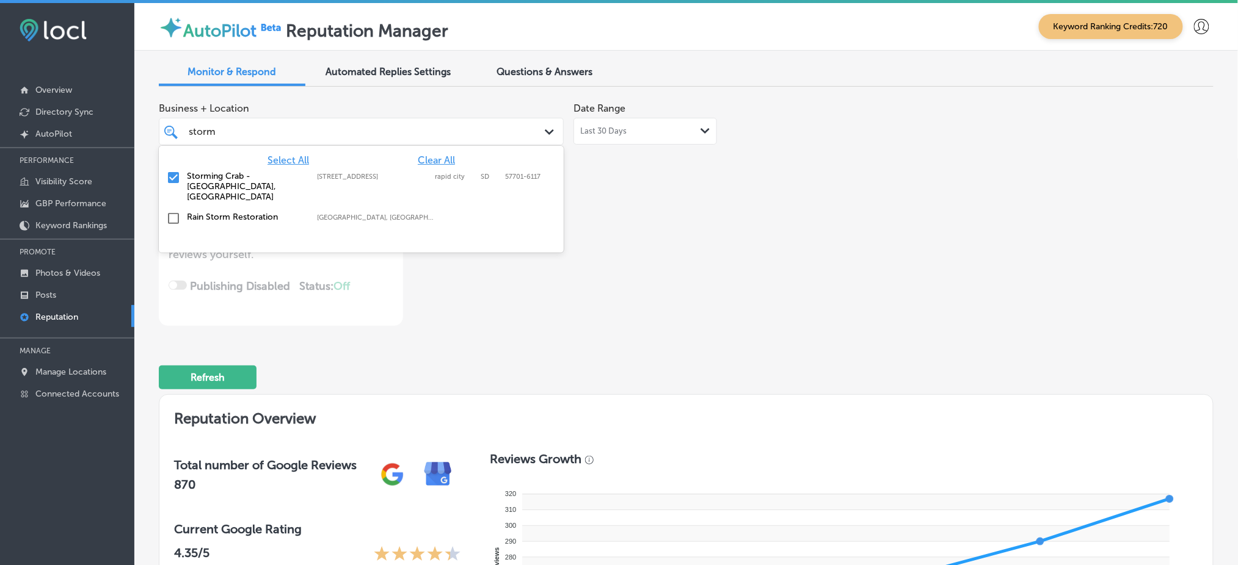
click at [208, 142] on div "storm storm Path Created with Sketch." at bounding box center [361, 131] width 405 height 27
click at [422, 158] on span "Clear All" at bounding box center [436, 160] width 37 height 12
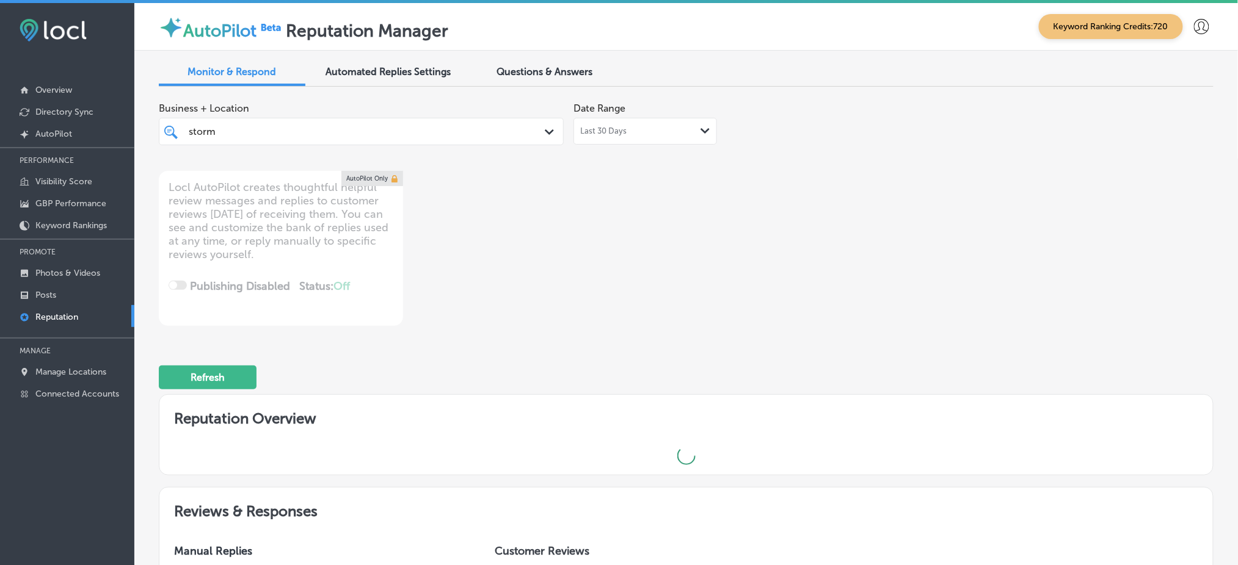
click at [694, 197] on div "Business + Location storm storm Path Created with Sketch. Date Range Last 30 Da…" at bounding box center [475, 211] width 633 height 230
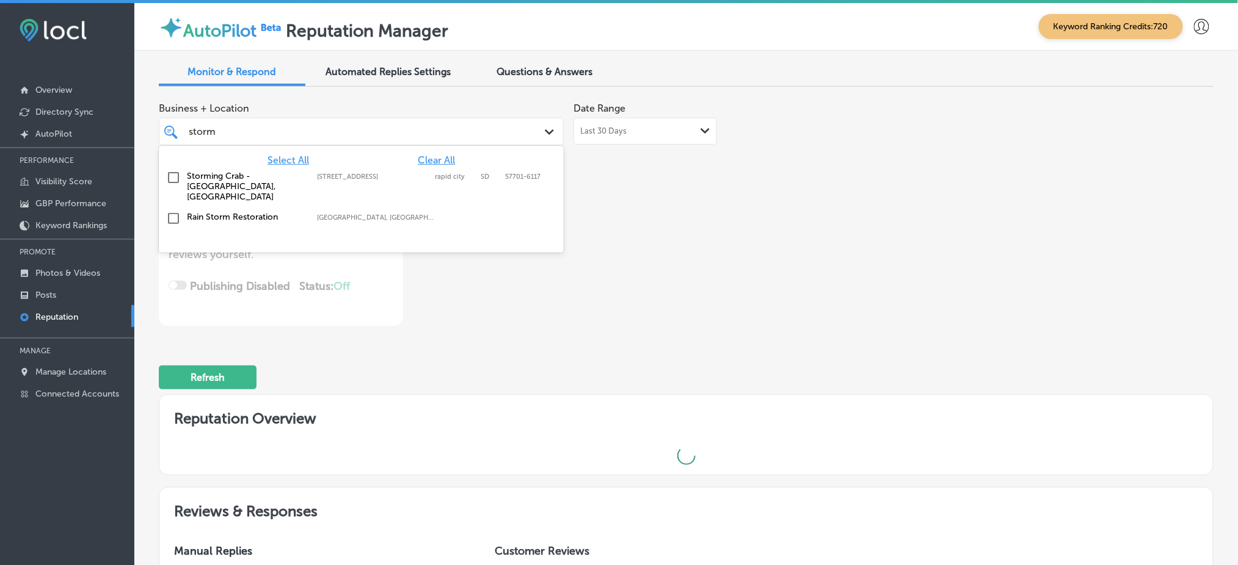
click at [384, 135] on div "storm storm" at bounding box center [343, 131] width 313 height 16
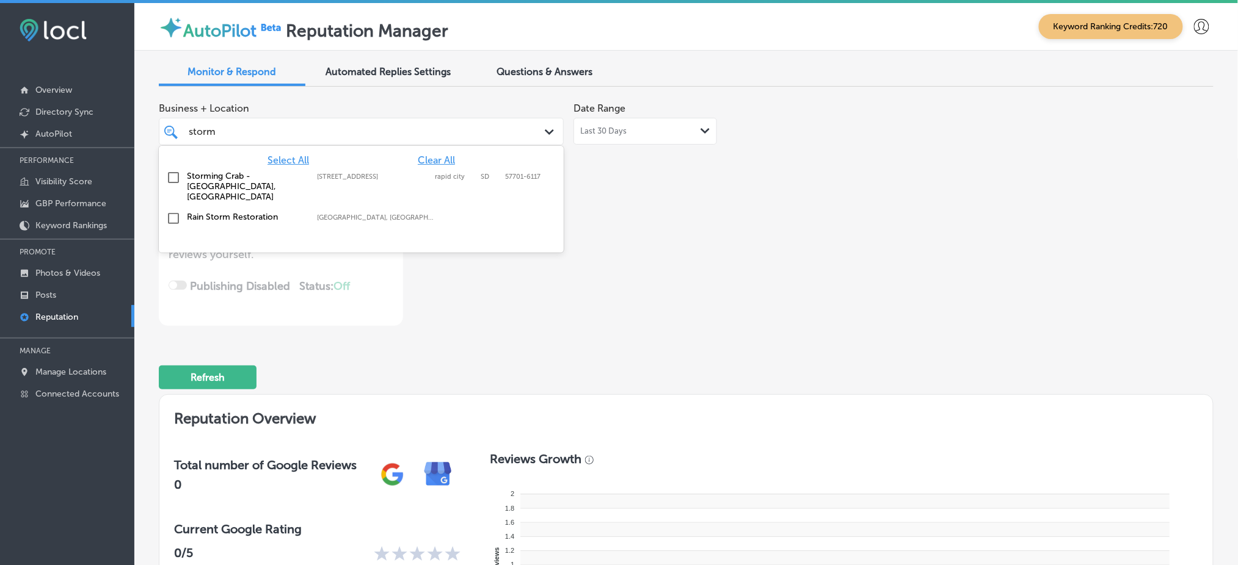
type textarea "x"
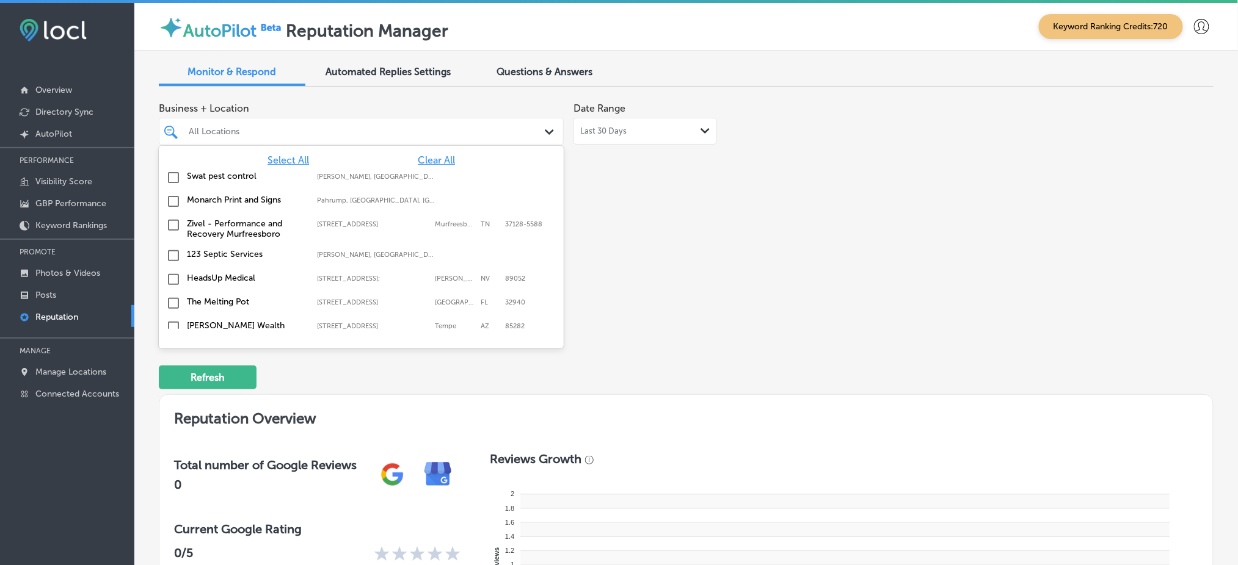
click at [294, 159] on span "Select All" at bounding box center [288, 160] width 42 height 12
type textarea "x"
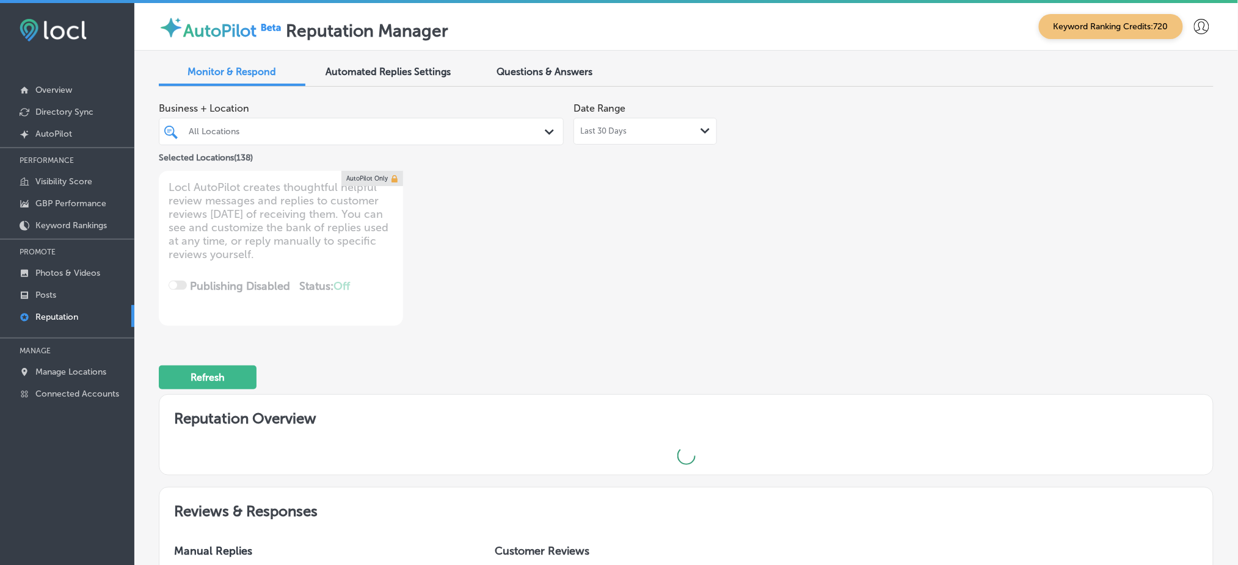
click at [745, 259] on div "Business + Location All Locations Path Created with Sketch. Selected Locations …" at bounding box center [475, 211] width 633 height 230
type textarea "x"
